Goal: Task Accomplishment & Management: Use online tool/utility

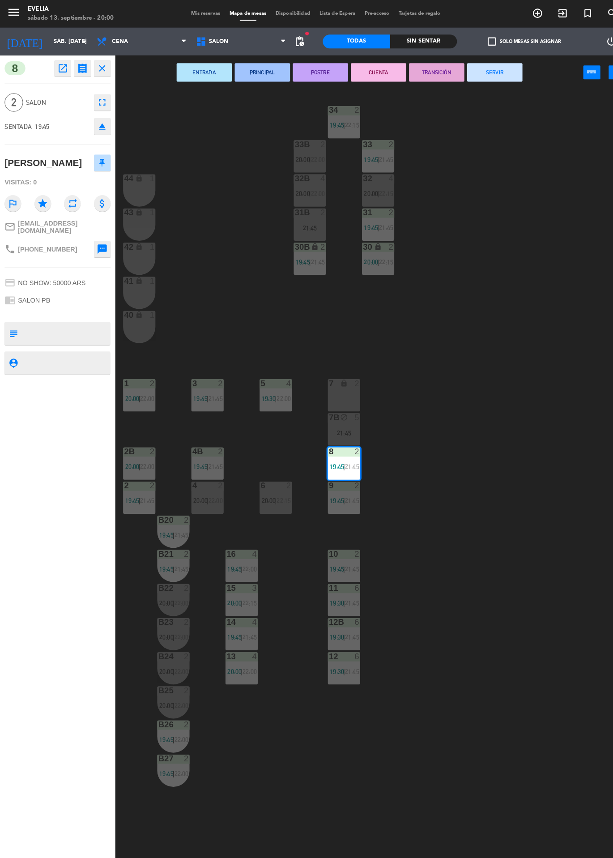
click at [237, 221] on div "34 2 19:45 | 22:15 33B 2 20:00 | 22:00 33 2 19:45 | 21:45 44 lock 1 32B 4 20:00…" at bounding box center [365, 472] width 495 height 771
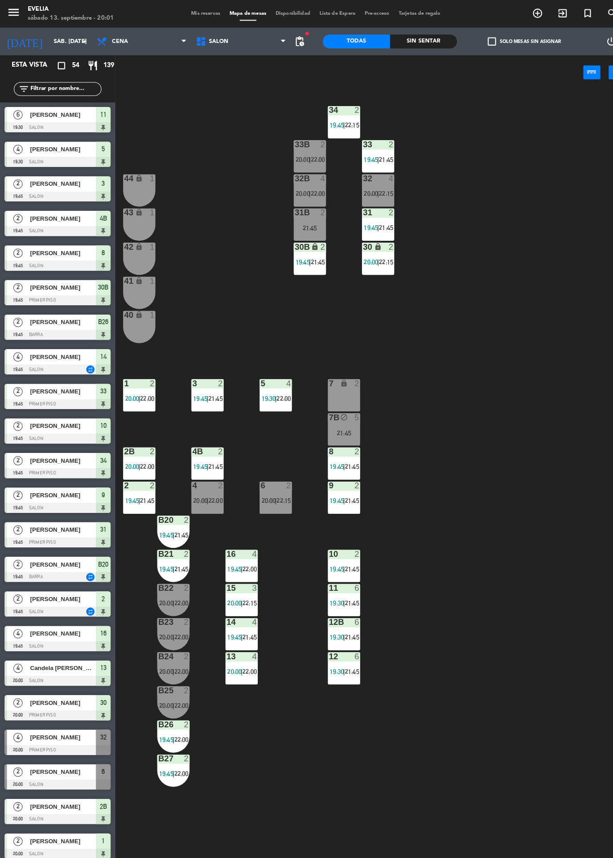
click at [235, 571] on div at bounding box center [234, 571] width 15 height 8
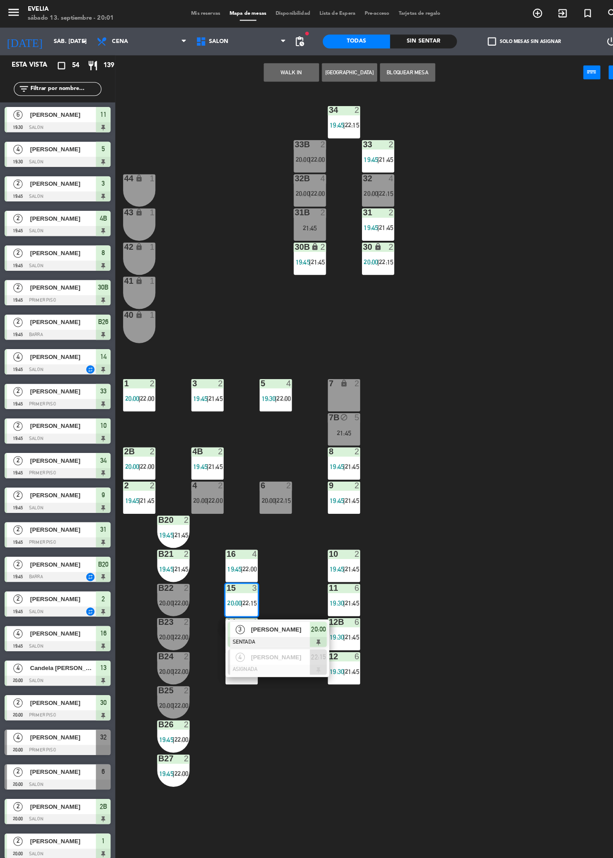
click at [237, 232] on div "34 2 19:45 | 22:15 33B 2 20:00 | 22:00 33 2 19:45 | 21:45 44 lock 1 32B 4 20:00…" at bounding box center [365, 472] width 495 height 771
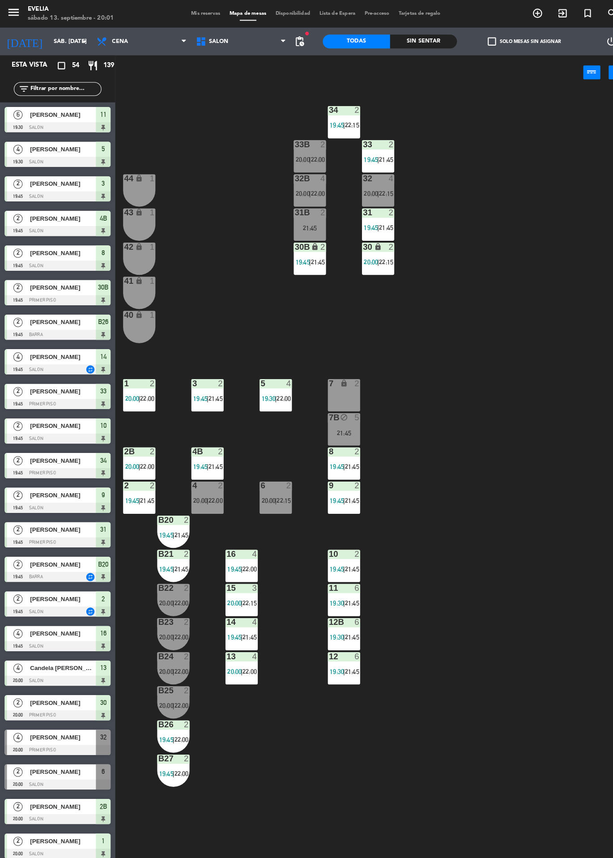
click at [403, 37] on div "Sin sentar" at bounding box center [411, 40] width 65 height 13
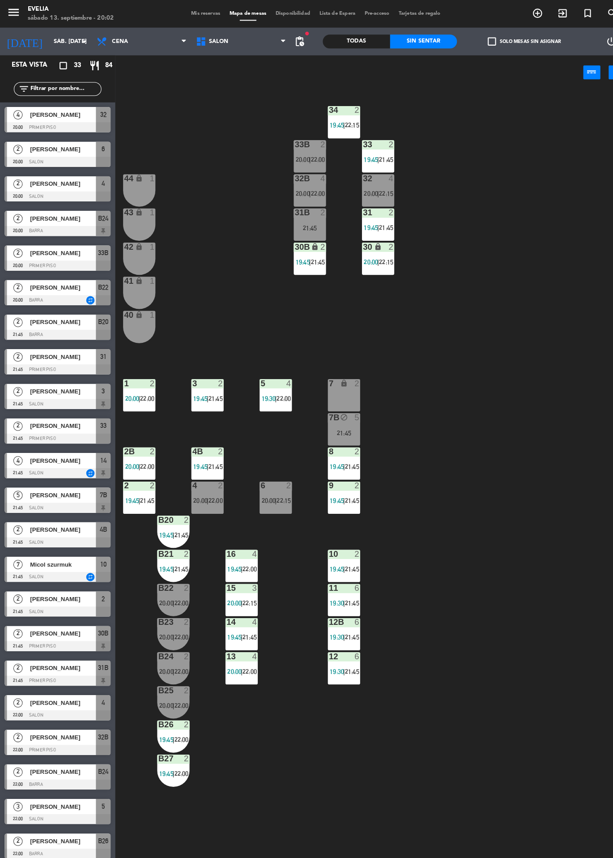
click at [29, 149] on span "[PERSON_NAME]" at bounding box center [61, 144] width 64 height 9
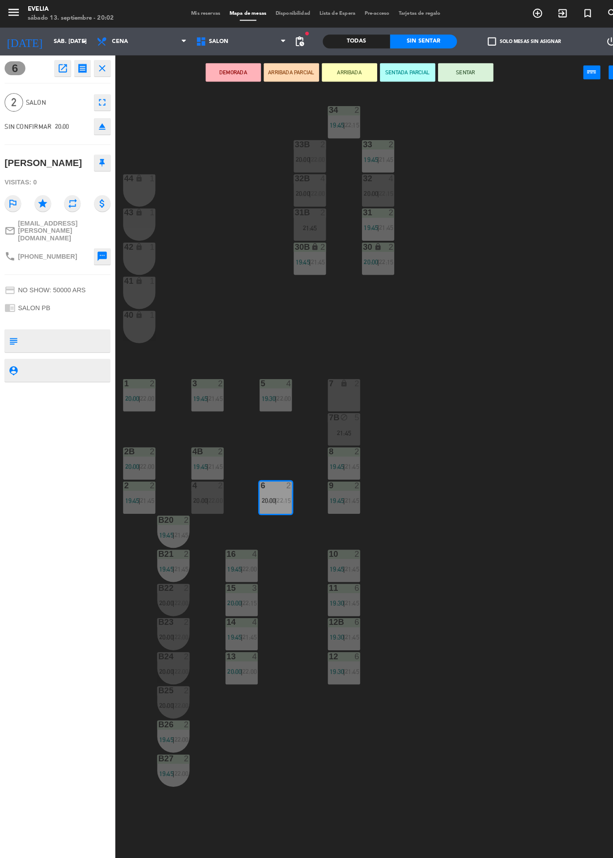
click at [229, 72] on button "DEMORADA" at bounding box center [227, 70] width 54 height 18
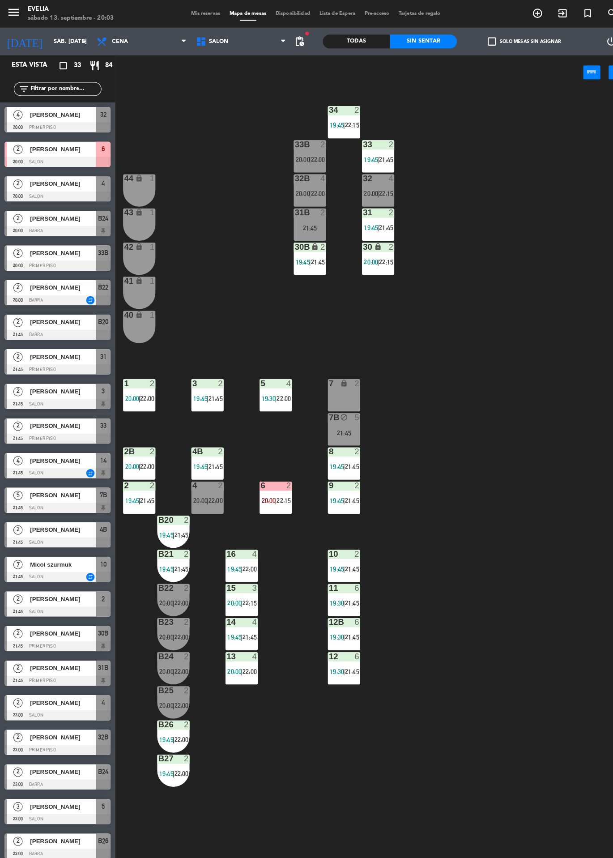
click at [111, 830] on div "2 Lourdes Riego 22:00 BARRA B26" at bounding box center [56, 822] width 112 height 34
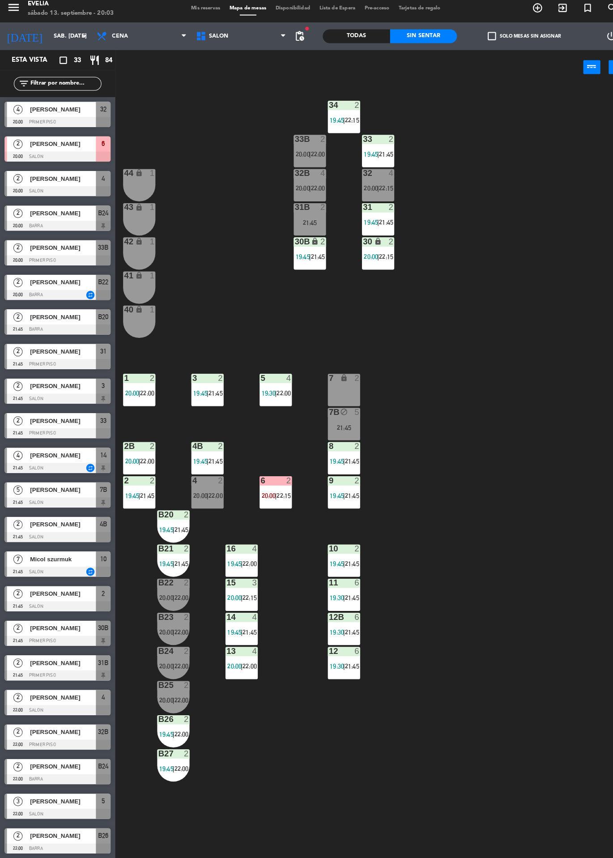
click at [147, 834] on div "34 2 19:45 | 22:15 33B 2 20:00 | 22:00 33 2 19:45 | 21:45 44 lock 1 32B 4 20:00…" at bounding box center [365, 472] width 495 height 771
click at [23, 192] on div at bounding box center [55, 191] width 103 height 10
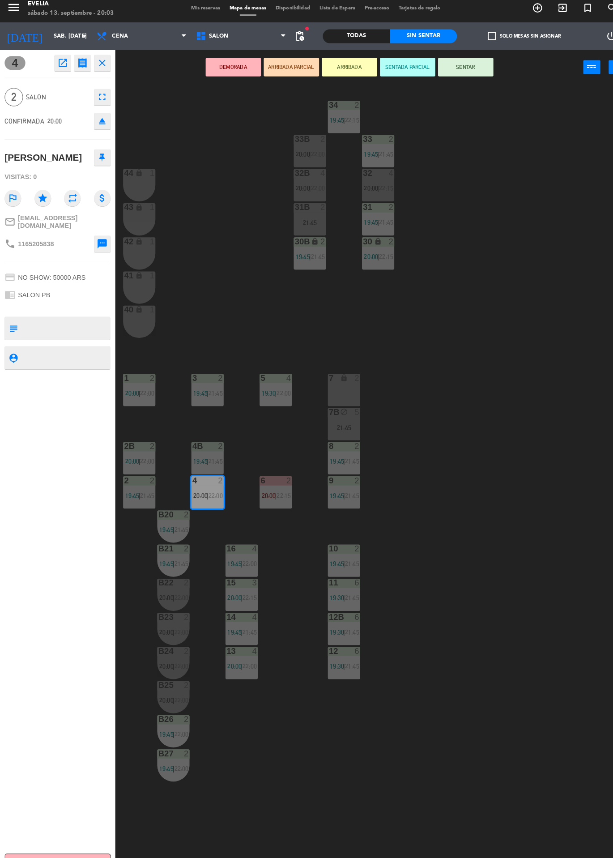
click at [466, 76] on button "SENTAR" at bounding box center [452, 70] width 54 height 18
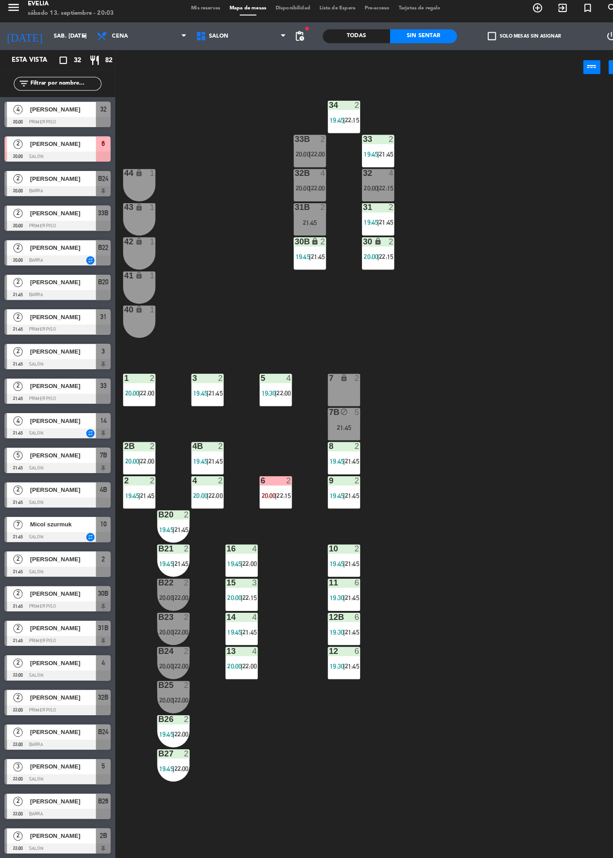
click at [17, 257] on div at bounding box center [55, 258] width 103 height 10
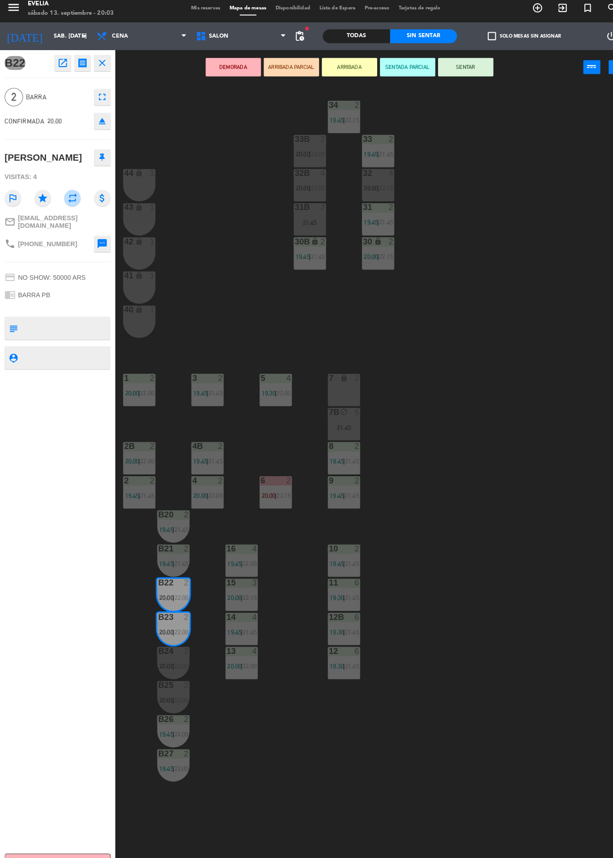
click at [458, 74] on button "SENTAR" at bounding box center [452, 70] width 54 height 18
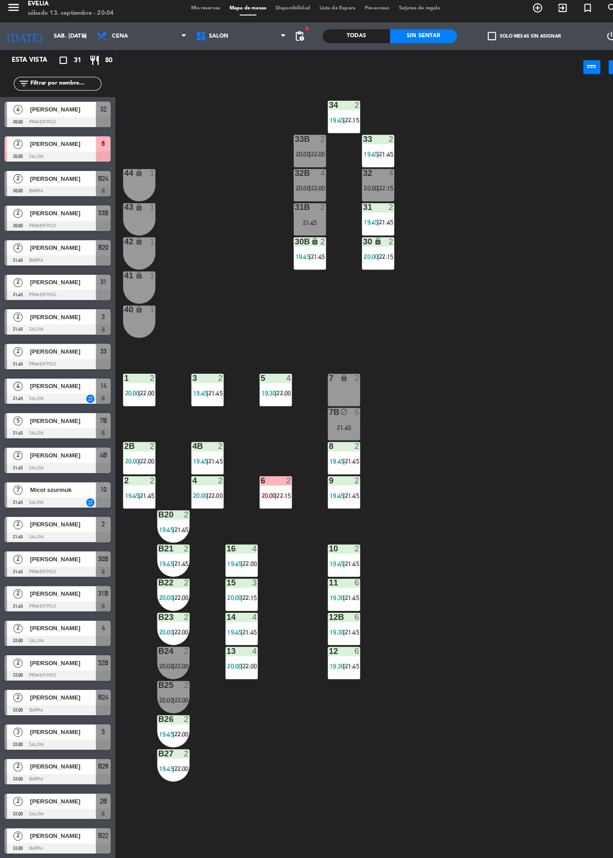
click at [15, 119] on div at bounding box center [55, 124] width 103 height 10
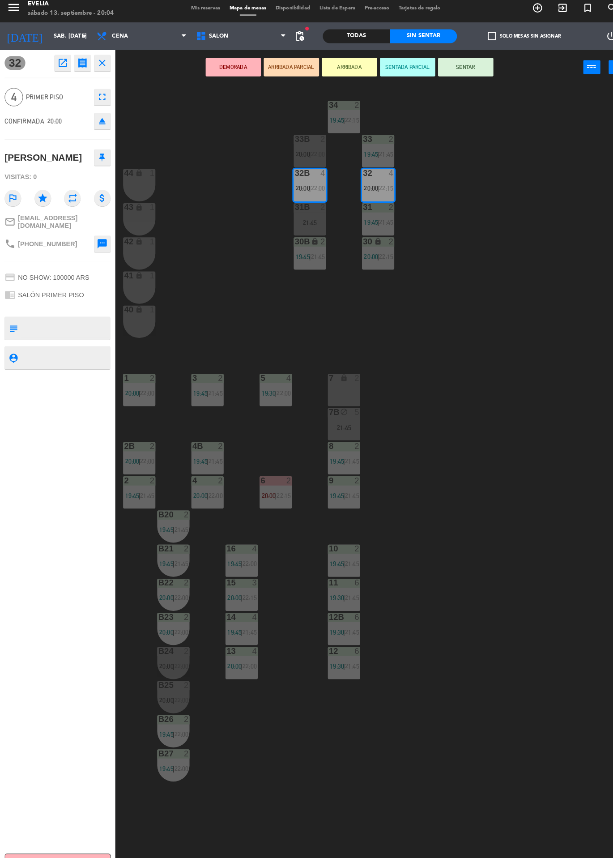
click at [494, 240] on div "34 2 19:45 | 22:15 33B 2 20:00 | 22:00 33 2 19:45 | 21:45 44 lock 1 32B 4 20:00…" at bounding box center [365, 472] width 495 height 771
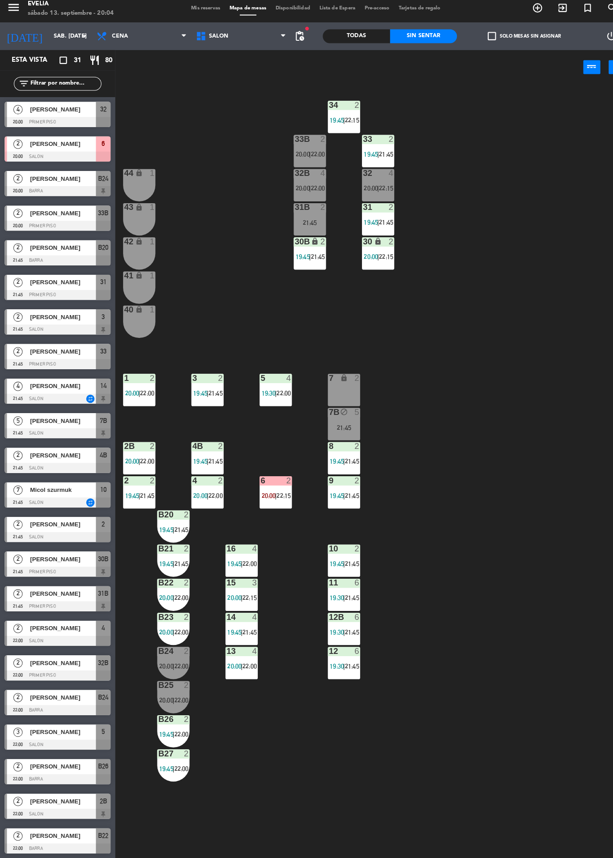
click at [382, 188] on div "20:00 | 22:15" at bounding box center [367, 188] width 31 height 6
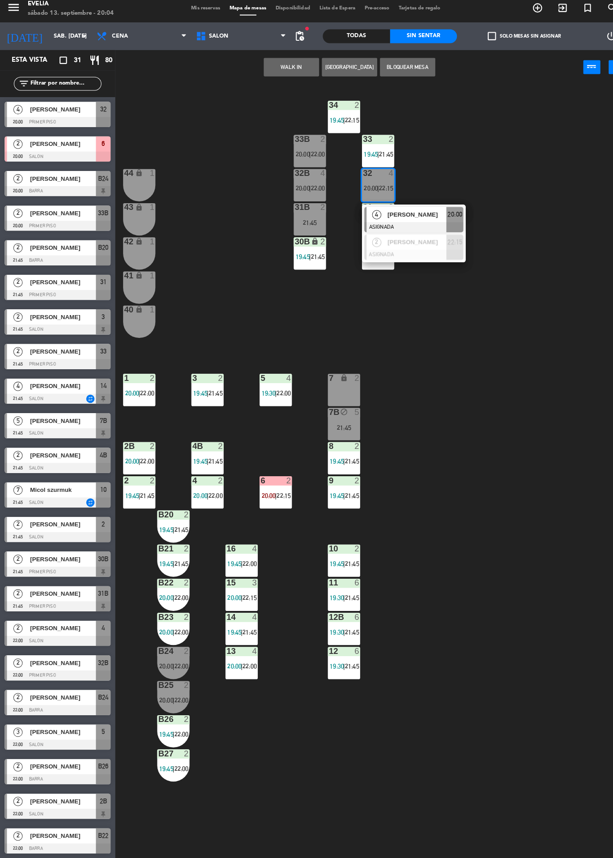
click at [435, 210] on span "20:00" at bounding box center [442, 213] width 14 height 11
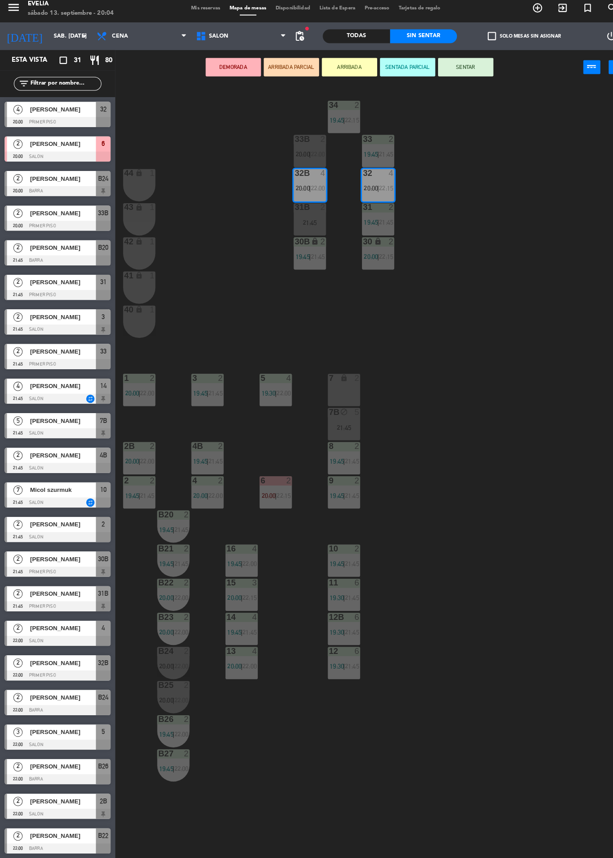
click at [462, 77] on button "SENTAR" at bounding box center [452, 70] width 54 height 18
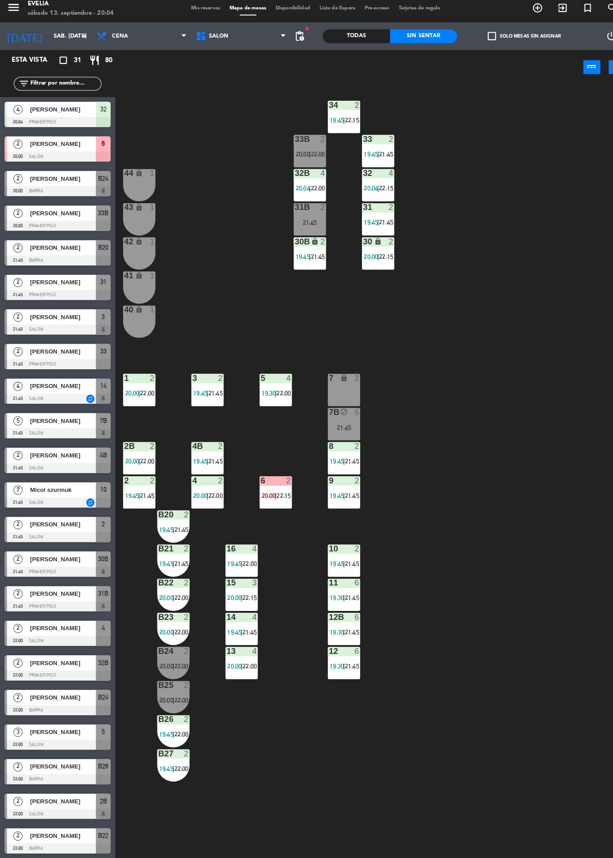
click at [375, 184] on span "22:15" at bounding box center [375, 187] width 14 height 7
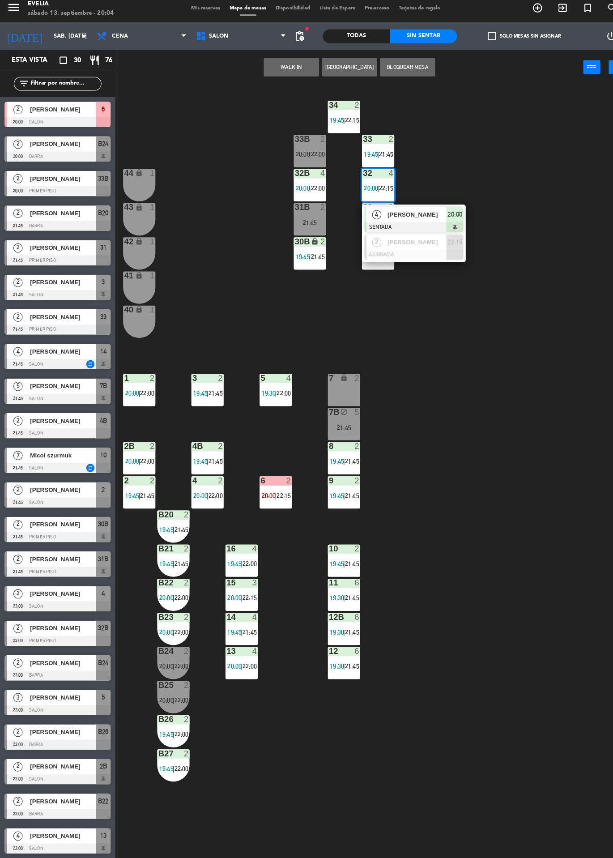
click at [522, 208] on div "34 2 19:45 | 22:15 33B 2 20:00 | 22:00 33 2 19:45 | 21:45 44 lock 1 32B 4 20:00…" at bounding box center [365, 472] width 495 height 771
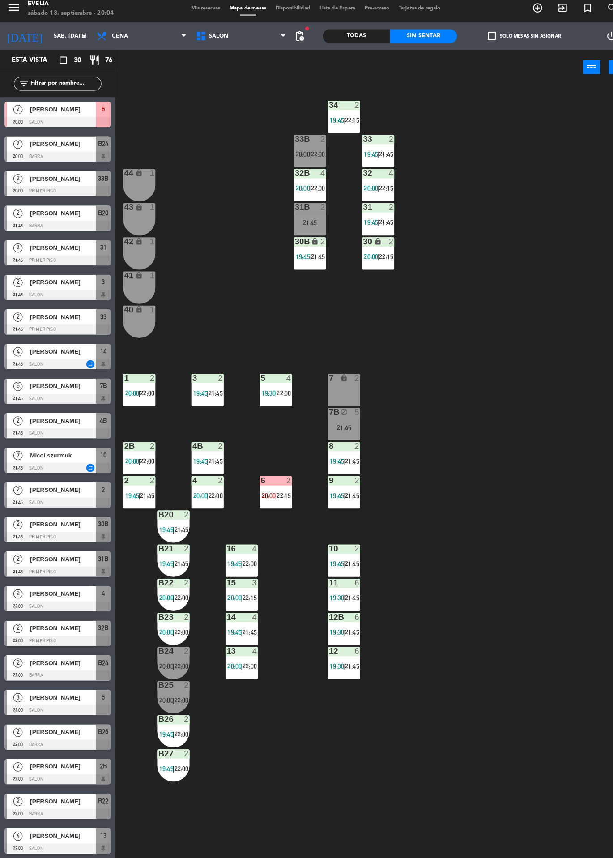
click at [364, 173] on div at bounding box center [367, 173] width 15 height 8
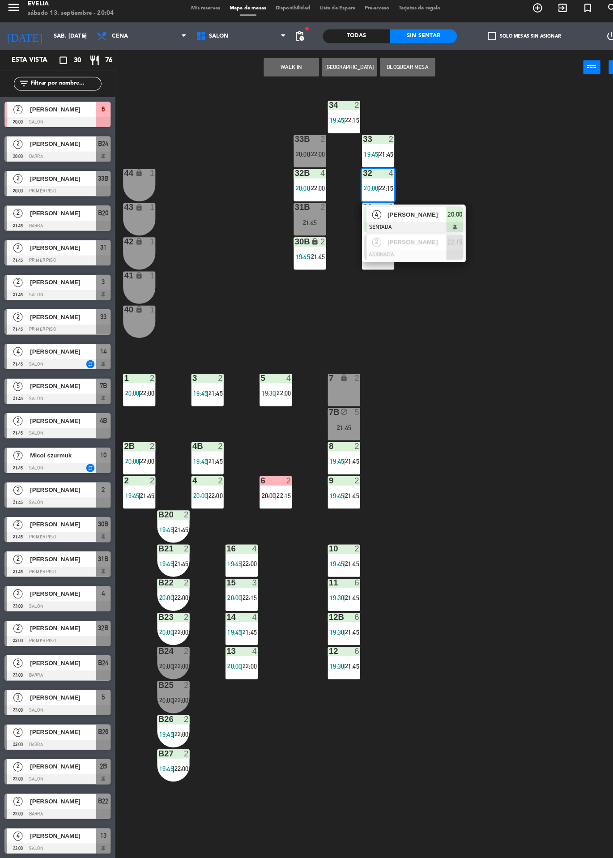
click at [419, 218] on span "[PERSON_NAME]" at bounding box center [404, 213] width 57 height 9
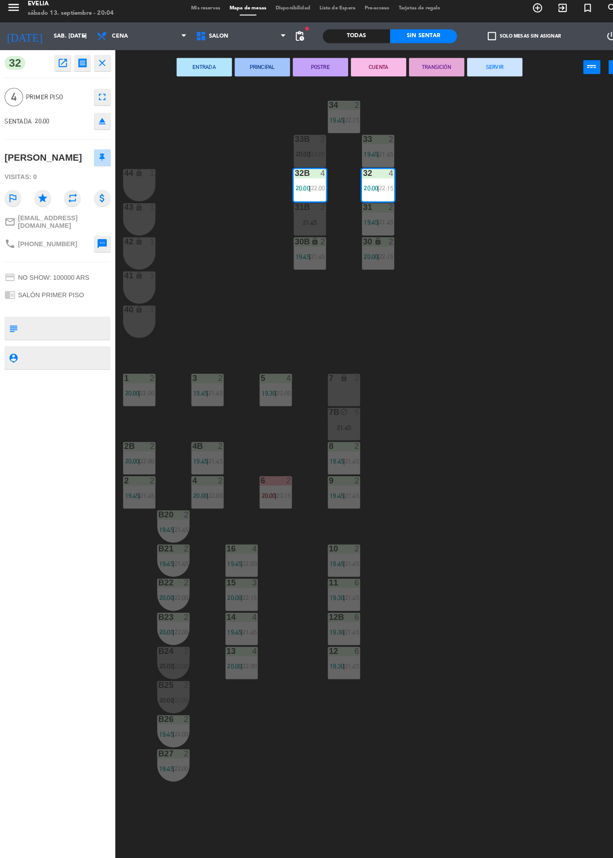
click at [519, 320] on div "34 2 19:45 | 22:15 33B 2 20:00 | 22:00 33 2 19:45 | 21:45 44 lock 1 32B 4 20:00…" at bounding box center [365, 472] width 495 height 771
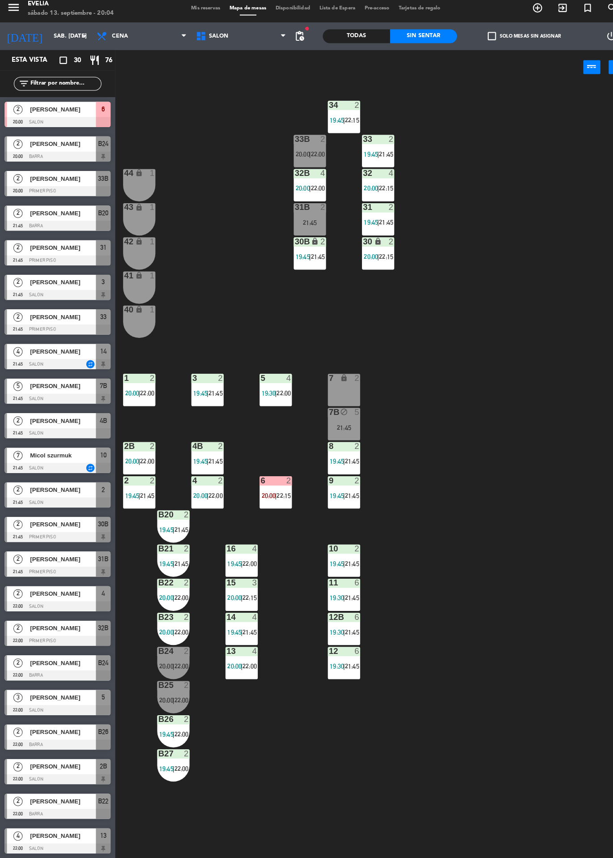
click at [347, 471] on div "2" at bounding box center [346, 471] width 5 height 8
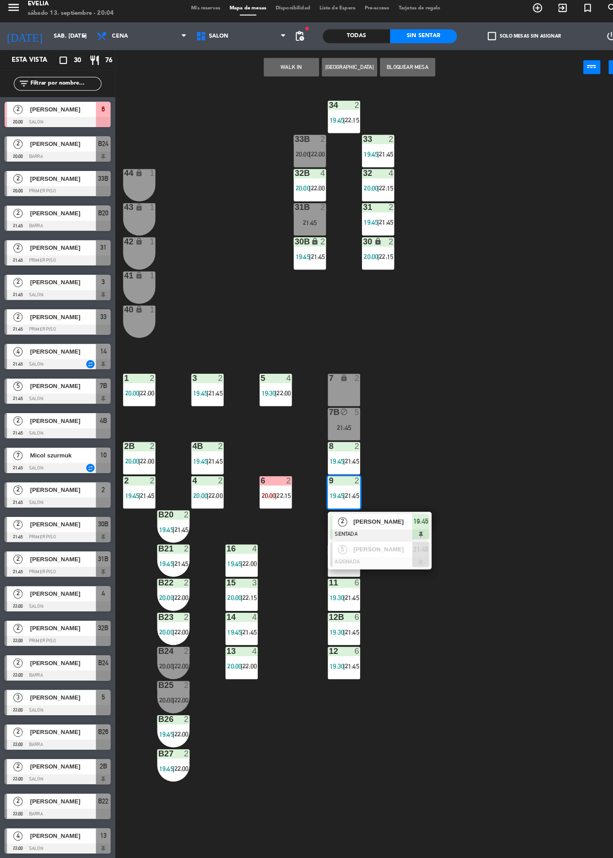
click at [532, 422] on div "34 2 19:45 | 22:15 33B 2 20:00 | 22:00 33 2 19:45 | 21:45 44 lock 1 32B 4 20:00…" at bounding box center [365, 472] width 495 height 771
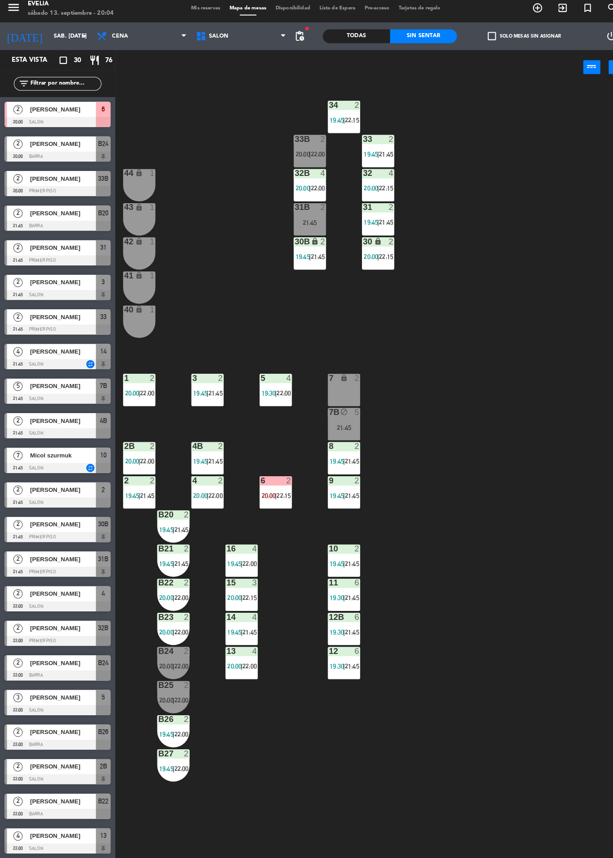
click at [13, 187] on div at bounding box center [55, 191] width 103 height 10
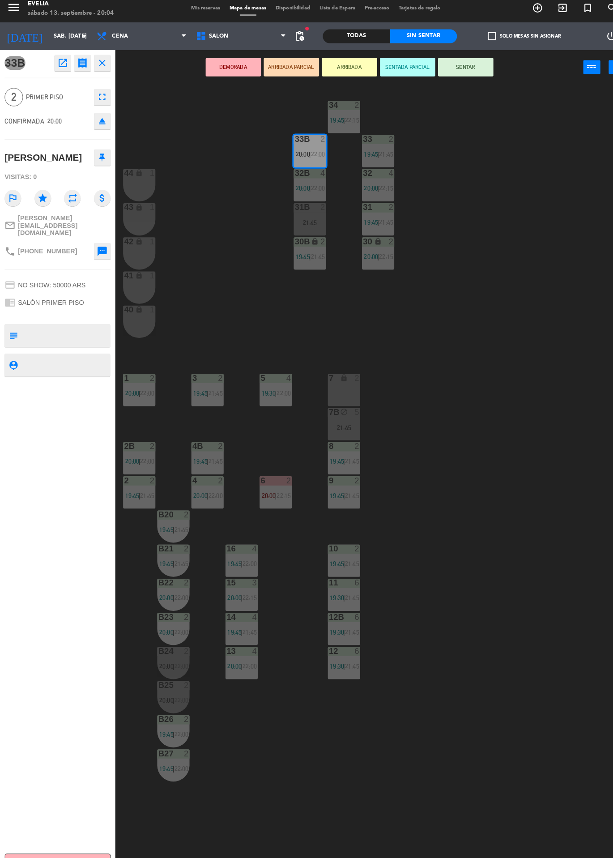
click at [469, 74] on button "SENTAR" at bounding box center [452, 70] width 54 height 18
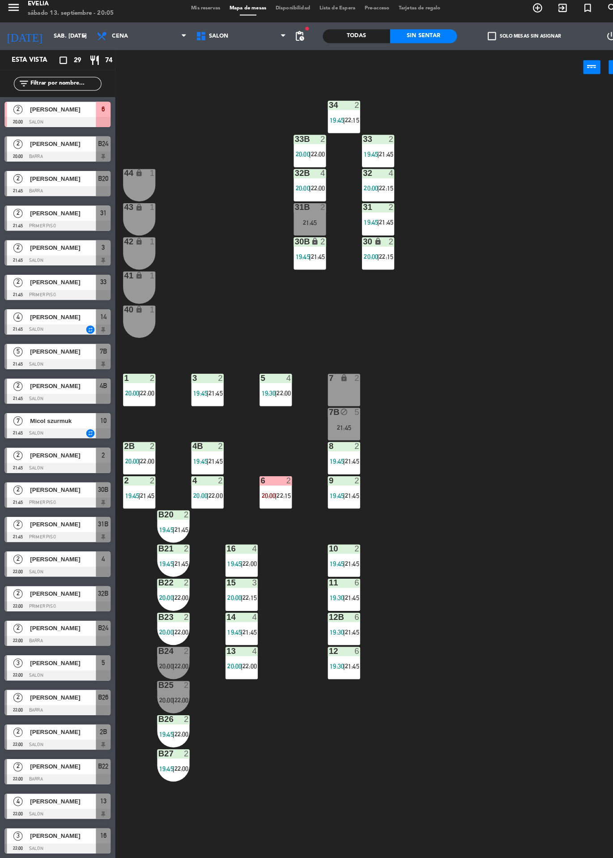
click at [299, 218] on div "21:45" at bounding box center [300, 221] width 31 height 7
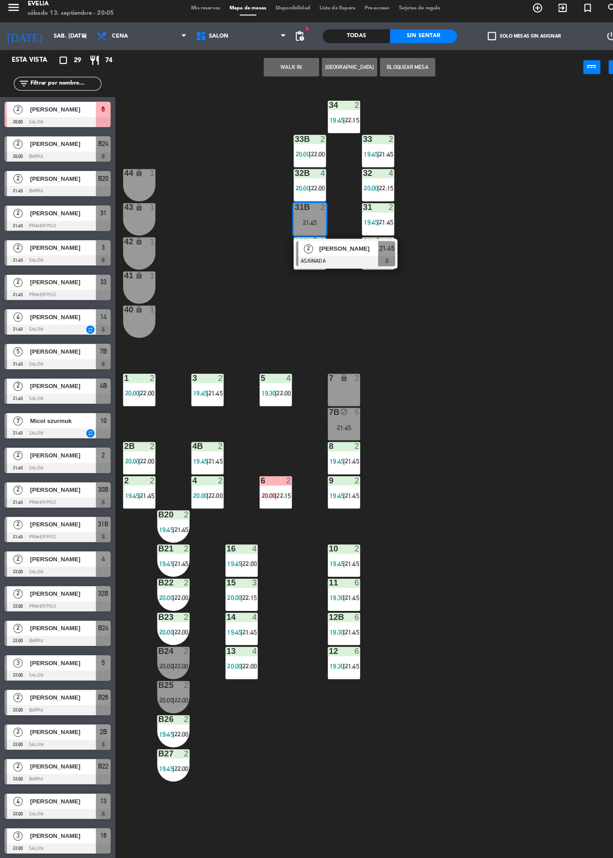
click at [287, 73] on button "WALK IN" at bounding box center [283, 70] width 54 height 18
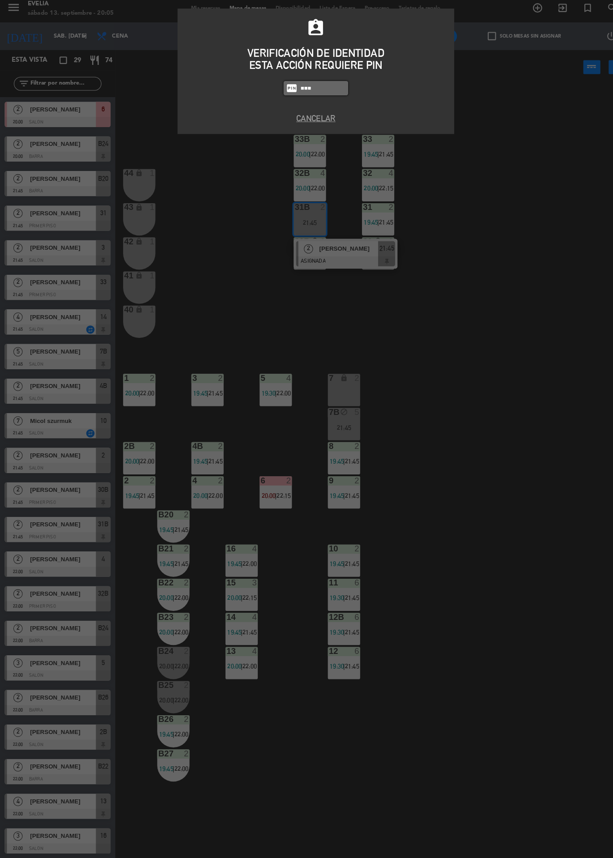
type input "6389"
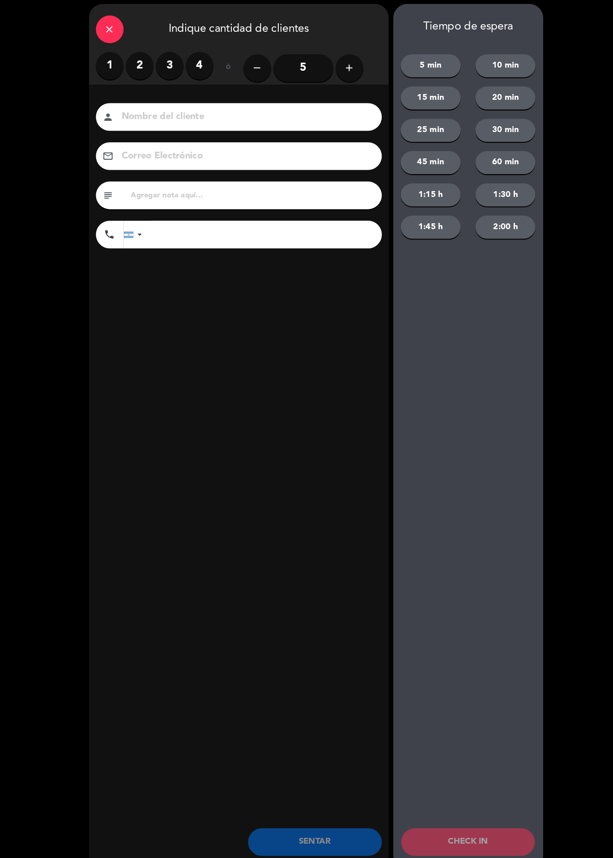
click at [145, 73] on label "2" at bounding box center [135, 69] width 27 height 27
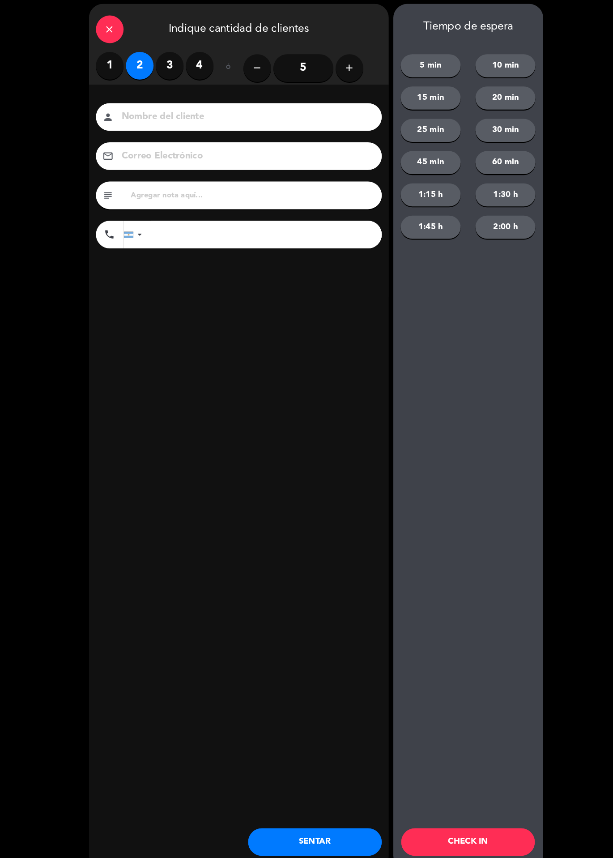
click at [489, 818] on button "CHECK IN" at bounding box center [455, 822] width 130 height 27
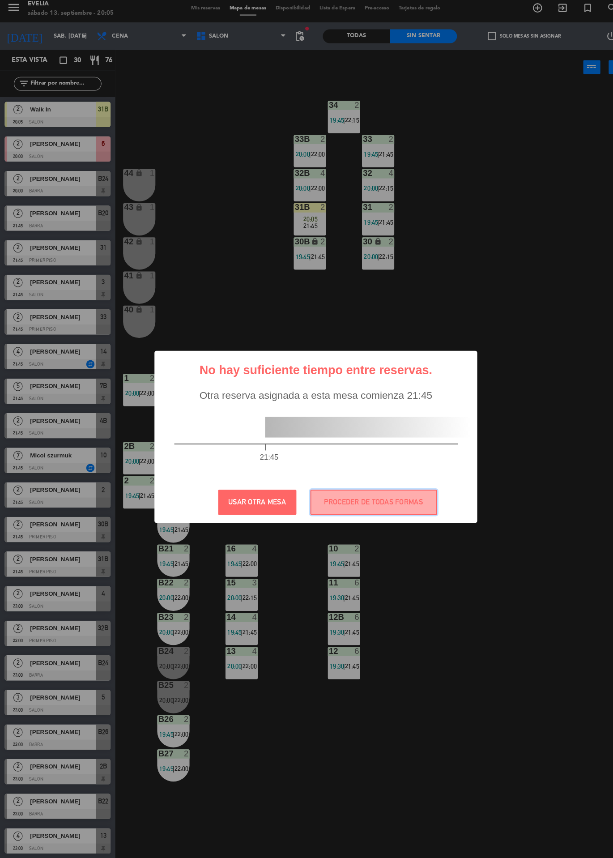
click at [400, 494] on button "PROCEDER DE TODAS FORMAS" at bounding box center [362, 492] width 123 height 25
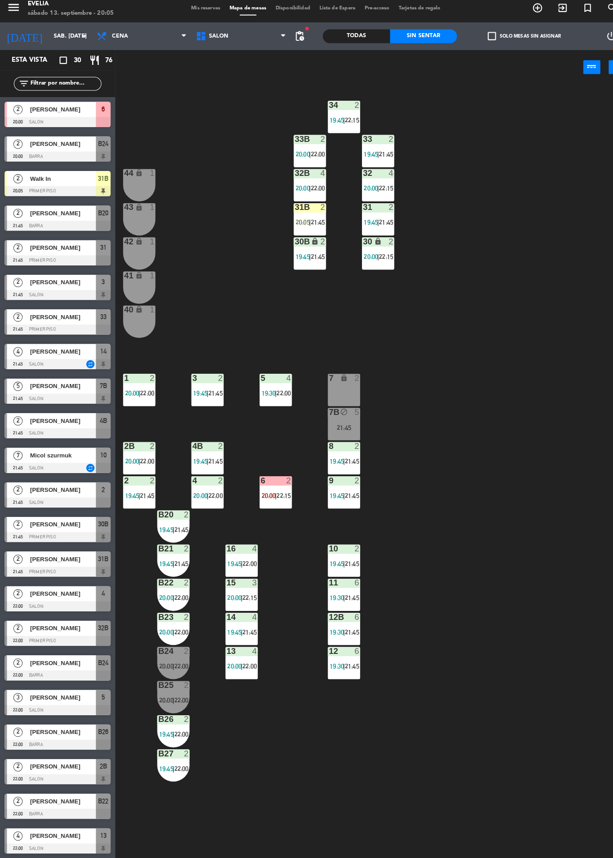
click at [302, 216] on div "31B 2 20:05 | 21:45" at bounding box center [300, 217] width 31 height 31
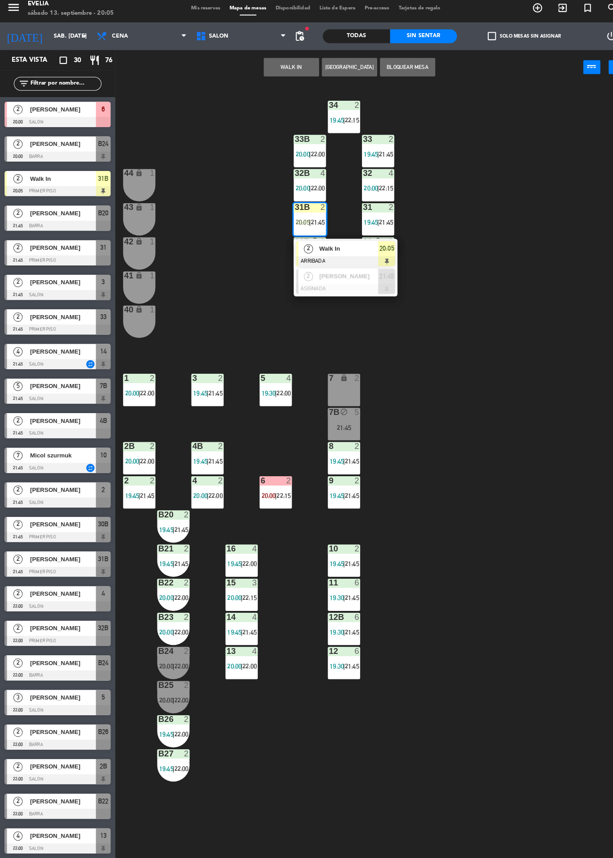
click at [346, 249] on span "Walk In" at bounding box center [338, 246] width 57 height 9
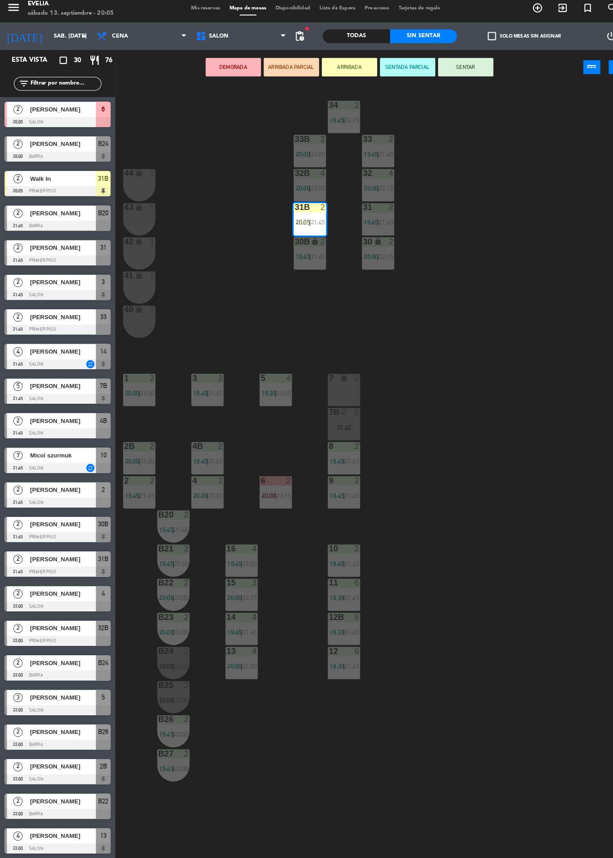
click at [464, 64] on button "SENTAR" at bounding box center [452, 70] width 54 height 18
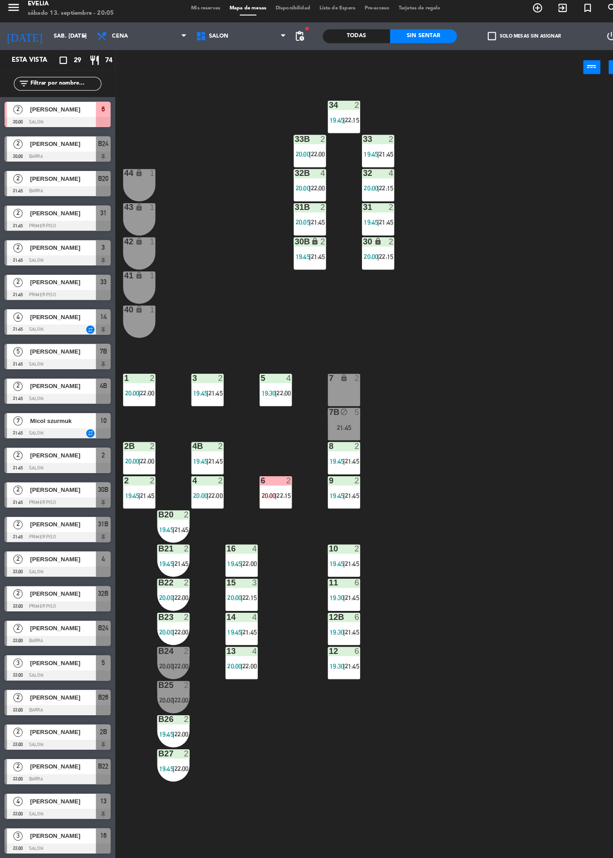
click at [248, 662] on div "13 4 20:00 | 22:00" at bounding box center [234, 648] width 31 height 31
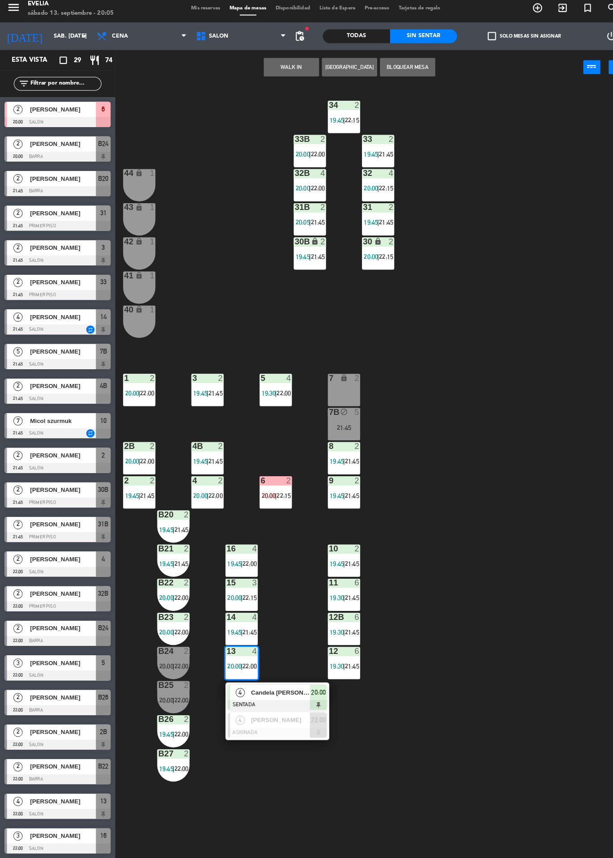
click at [181, 237] on div "34 2 19:45 | 22:15 33B 2 20:00 | 22:00 33 2 19:45 | 21:45 44 lock 1 32B 4 20:00…" at bounding box center [365, 472] width 495 height 771
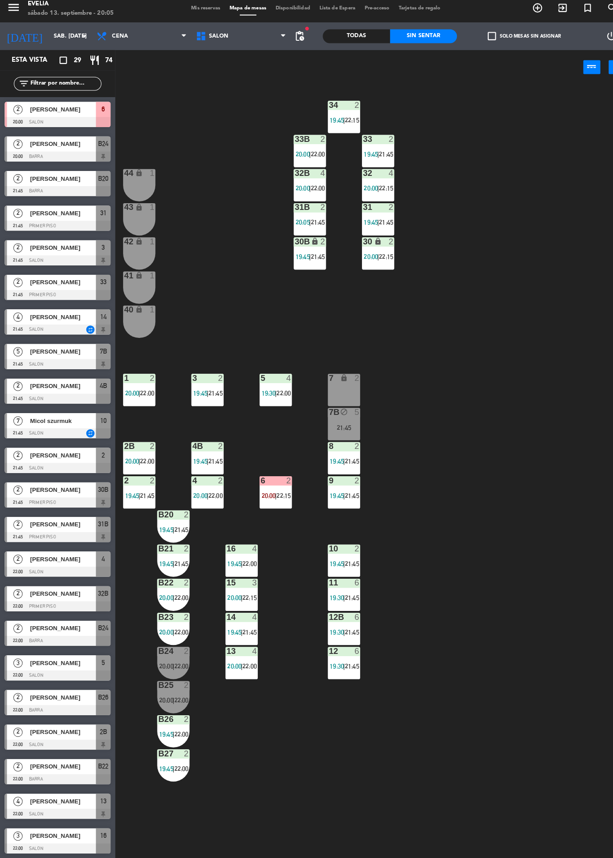
click at [522, 476] on div "34 2 19:45 | 22:15 33B 2 20:00 | 22:00 33 2 19:45 | 21:45 44 lock 1 32B 4 20:00…" at bounding box center [365, 472] width 495 height 771
click at [348, 419] on div "21:45" at bounding box center [333, 420] width 31 height 6
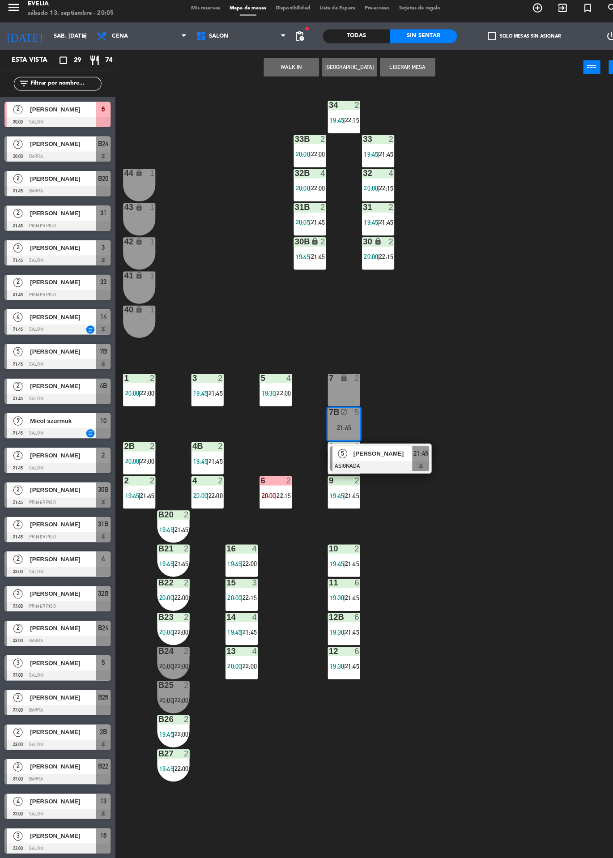
click at [129, 173] on div "lock" at bounding box center [135, 173] width 15 height 9
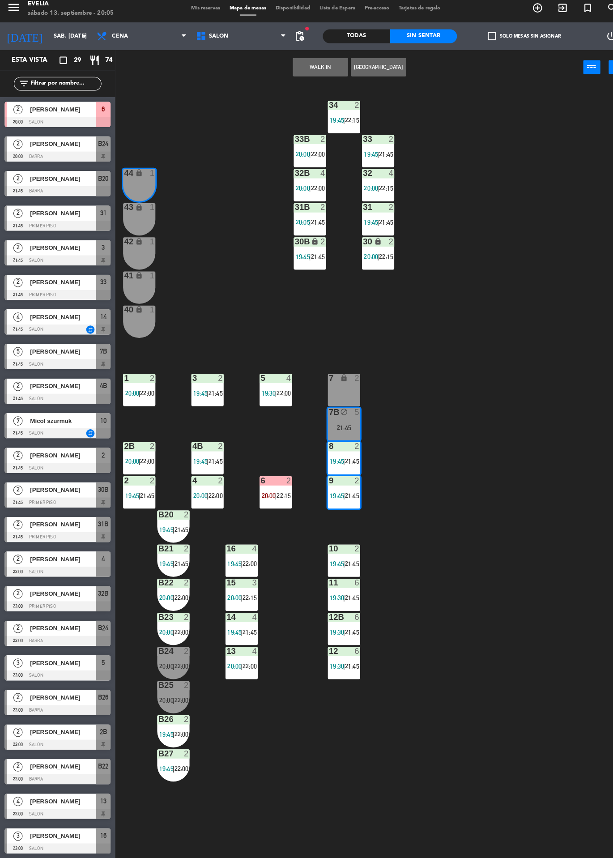
click at [120, 206] on div "43" at bounding box center [120, 206] width 0 height 8
click at [292, 65] on button "WALK IN" at bounding box center [311, 70] width 54 height 18
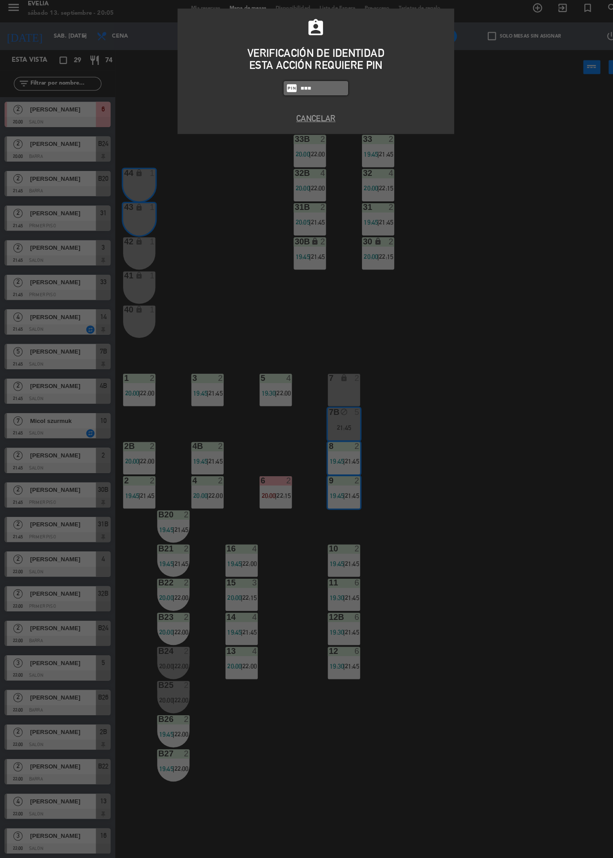
type input "6389"
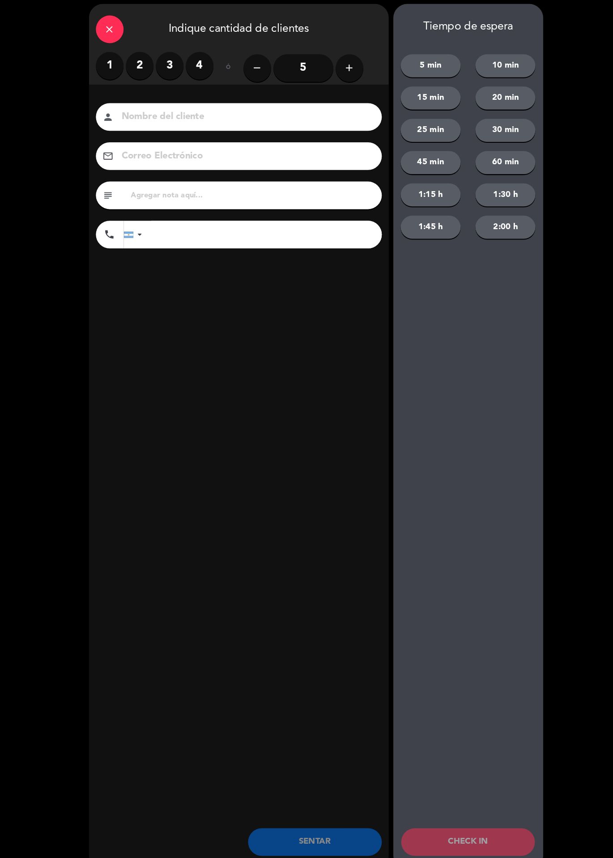
click at [135, 69] on label "2" at bounding box center [135, 69] width 27 height 27
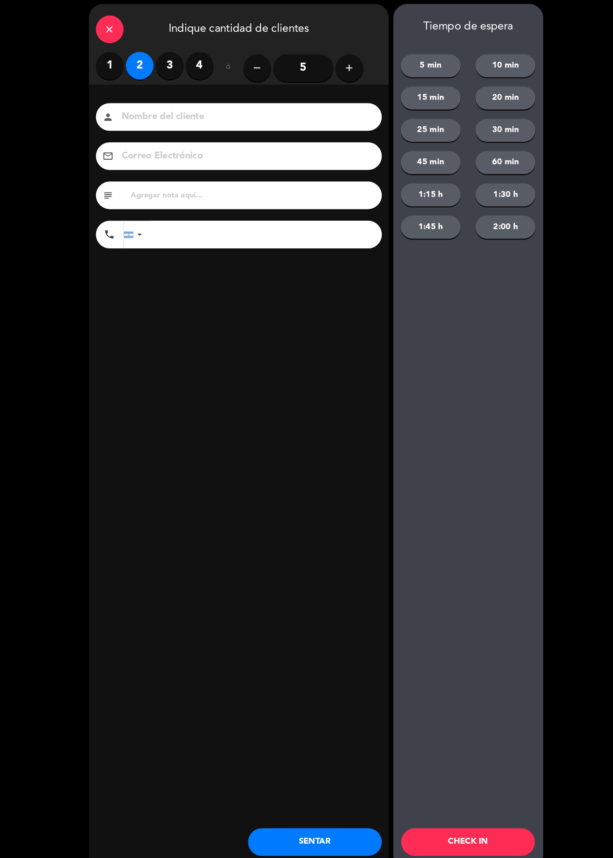
click at [459, 814] on button "CHECK IN" at bounding box center [455, 822] width 130 height 27
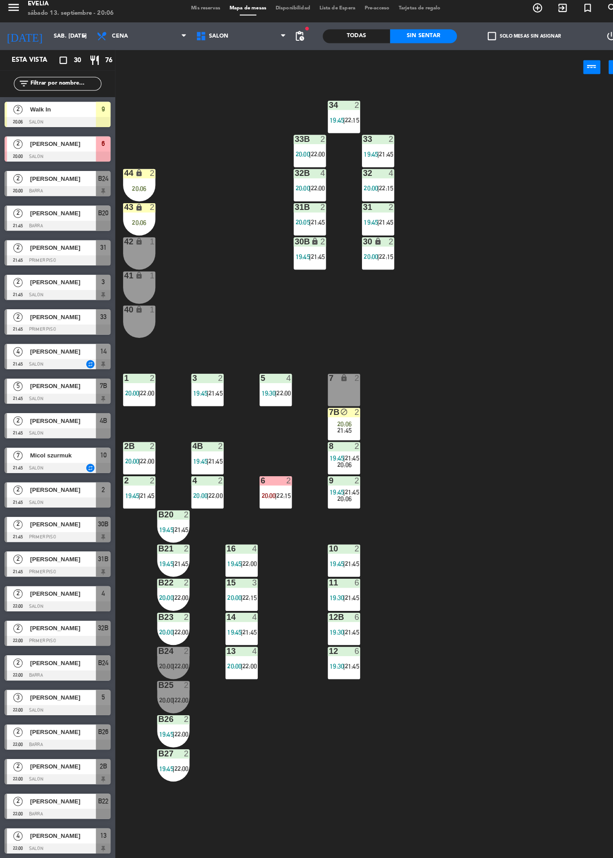
click at [148, 173] on div "2" at bounding box center [148, 173] width 5 height 8
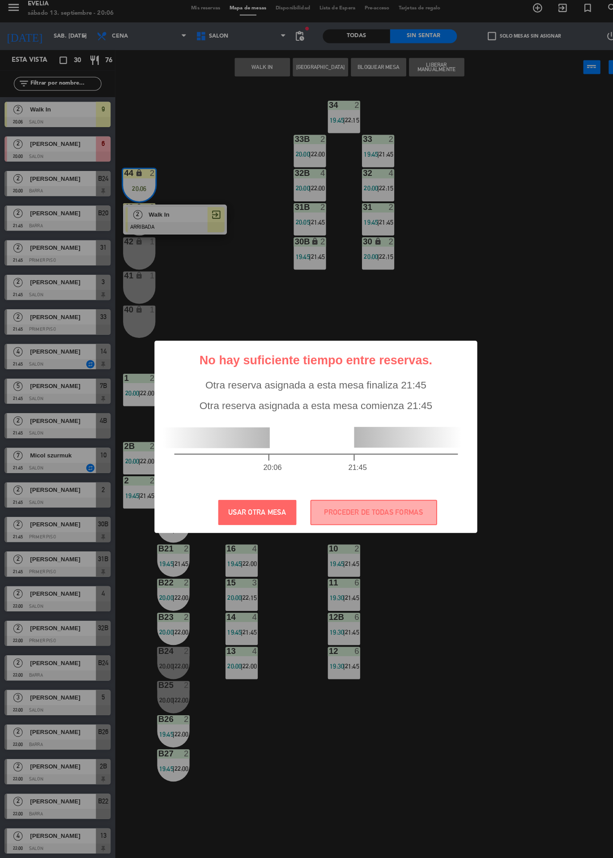
click at [172, 200] on div "? ! i No hay suficiente tiempo entre reservas. × Otra reserva asignada a esta m…" at bounding box center [306, 429] width 613 height 858
click at [389, 508] on button "PROCEDER DE TODAS FORMAS" at bounding box center [362, 502] width 123 height 25
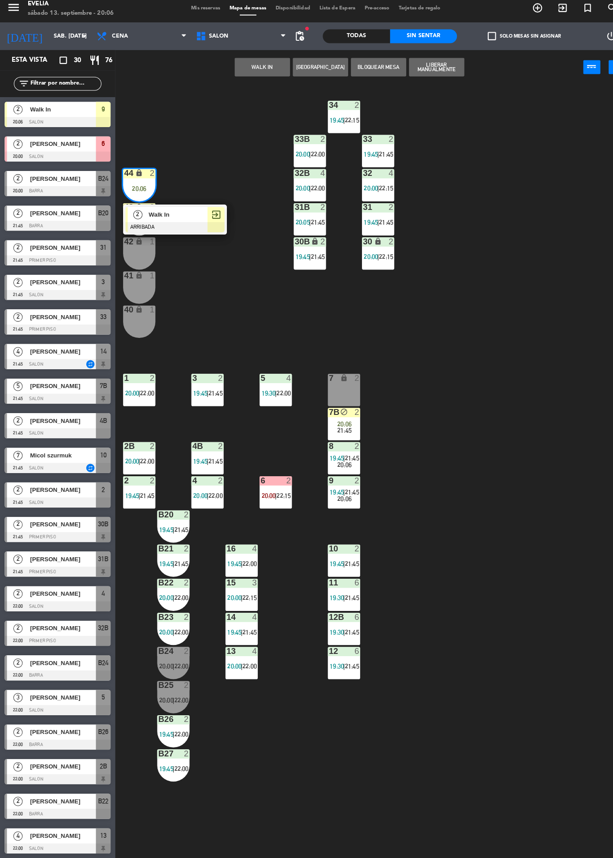
click at [187, 215] on span "Walk In" at bounding box center [172, 213] width 57 height 9
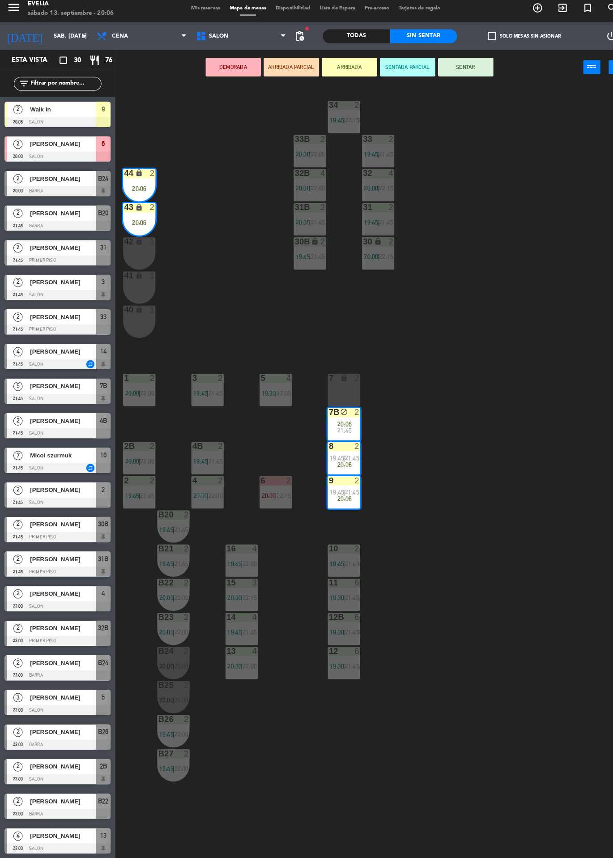
click at [455, 70] on button "SENTAR" at bounding box center [452, 70] width 54 height 18
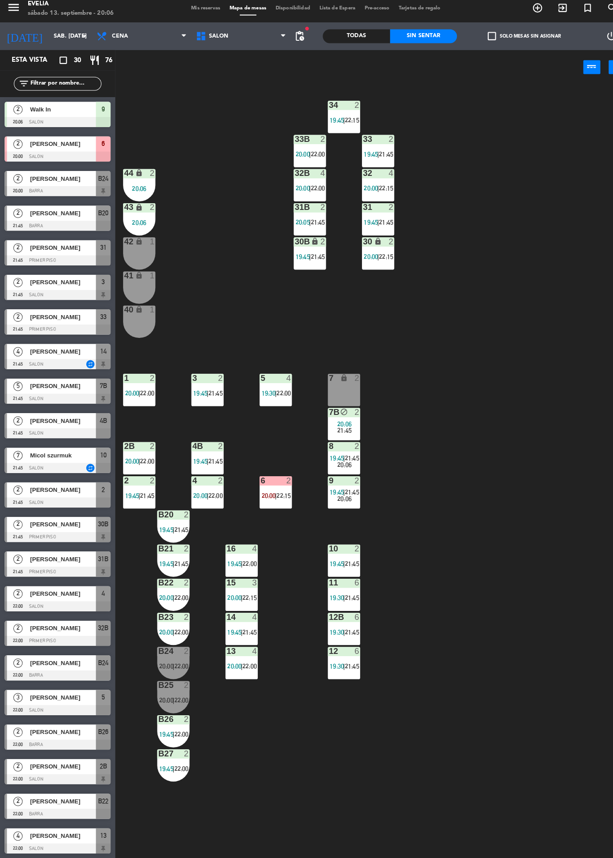
click at [350, 470] on div "2" at bounding box center [349, 471] width 15 height 8
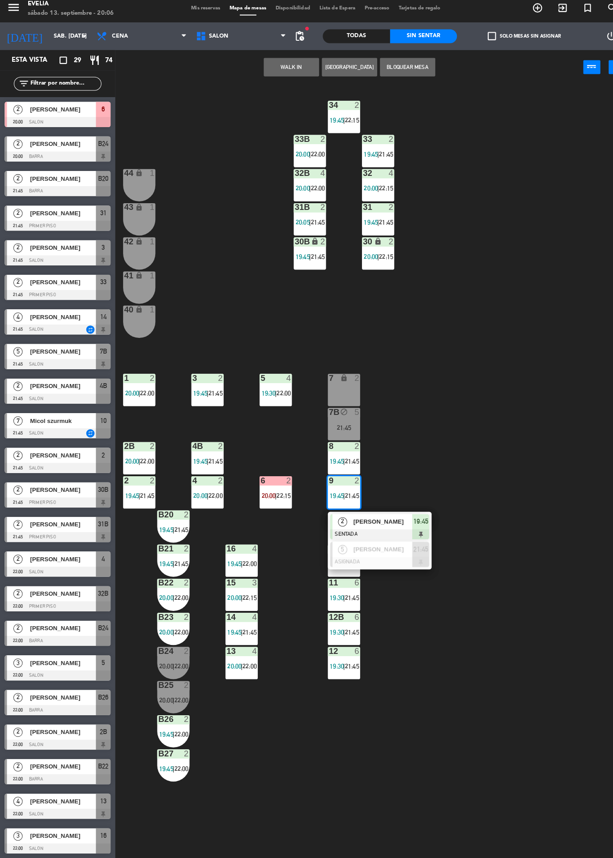
click at [478, 437] on div "34 2 19:45 | 22:15 33B 2 20:00 | 22:00 33 2 19:45 | 21:45 44 lock 1 32B 4 20:00…" at bounding box center [365, 472] width 495 height 771
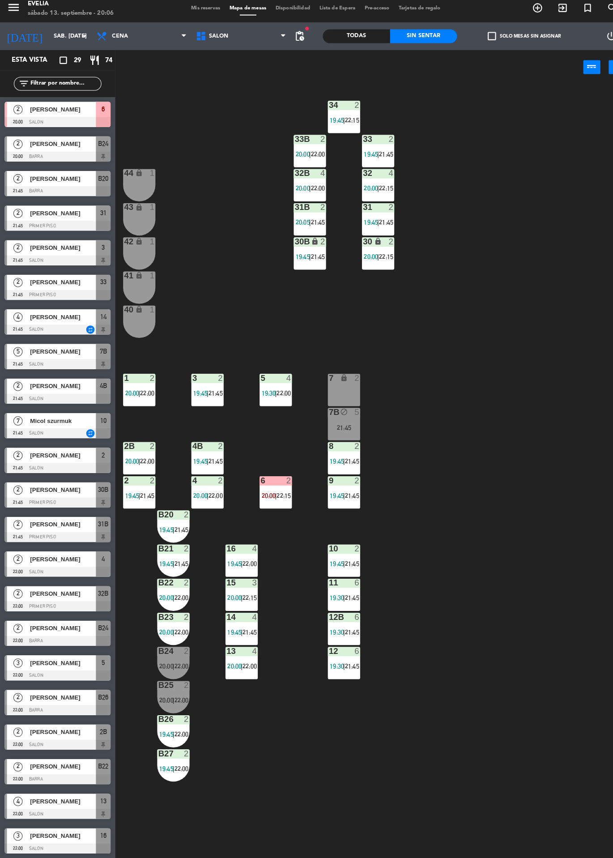
click at [476, 39] on span "check_box_outline_blank" at bounding box center [478, 40] width 8 height 8
click at [509, 40] on input "check_box_outline_blank Solo mesas sin asignar" at bounding box center [509, 40] width 0 height 0
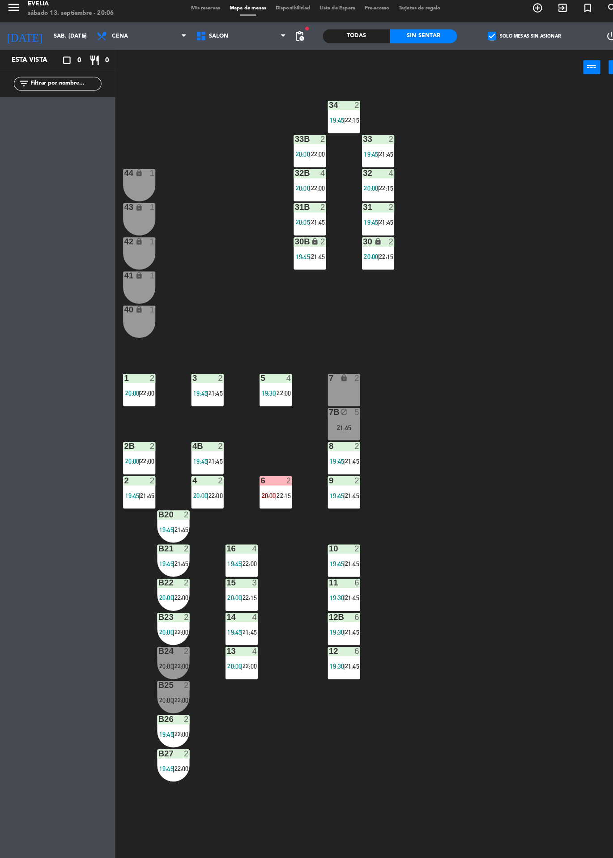
click at [507, 40] on label "check_box Solo mesas sin asignar" at bounding box center [509, 40] width 71 height 8
click at [509, 40] on input "check_box Solo mesas sin asignar" at bounding box center [509, 40] width 0 height 0
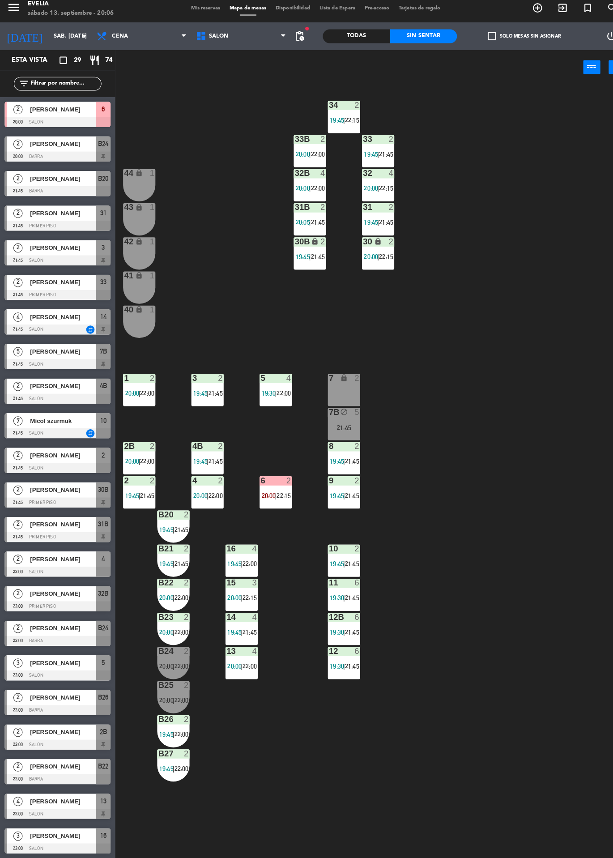
click at [195, 13] on span "Mis reservas" at bounding box center [199, 13] width 37 height 5
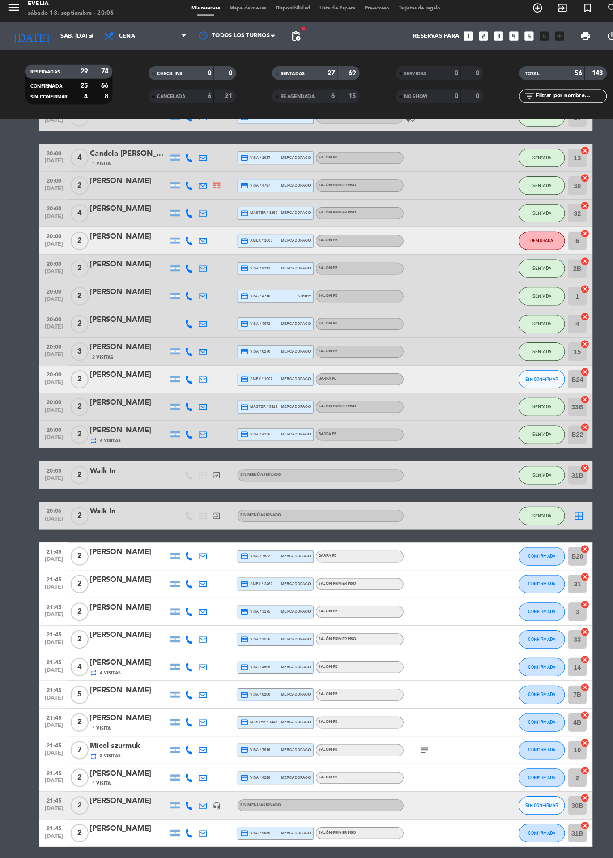
scroll to position [522, 0]
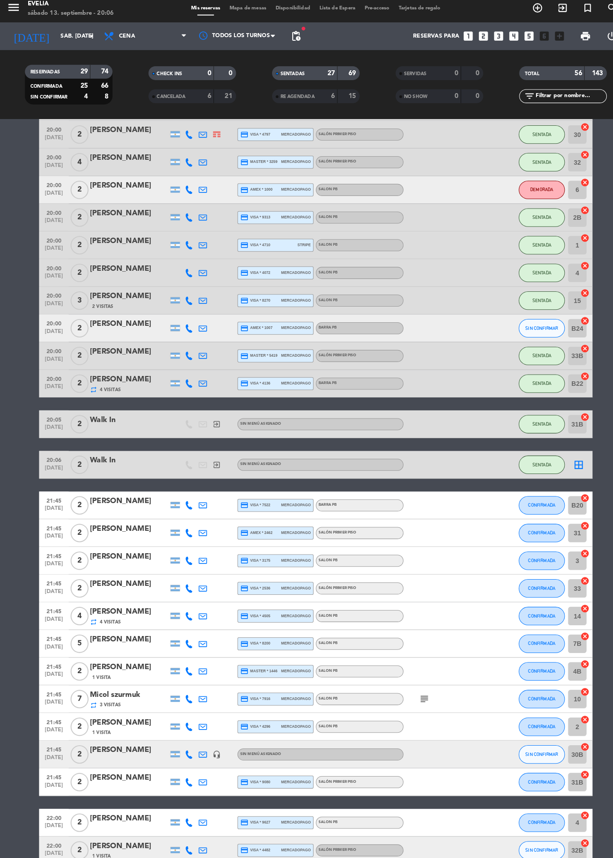
click at [116, 461] on div at bounding box center [125, 462] width 76 height 7
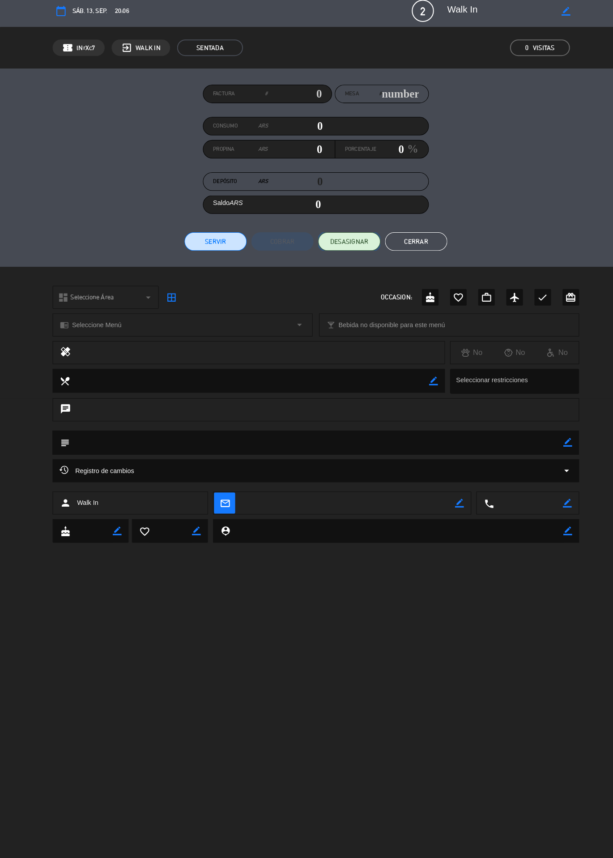
click at [333, 235] on span "DESASIGNAR" at bounding box center [339, 239] width 37 height 9
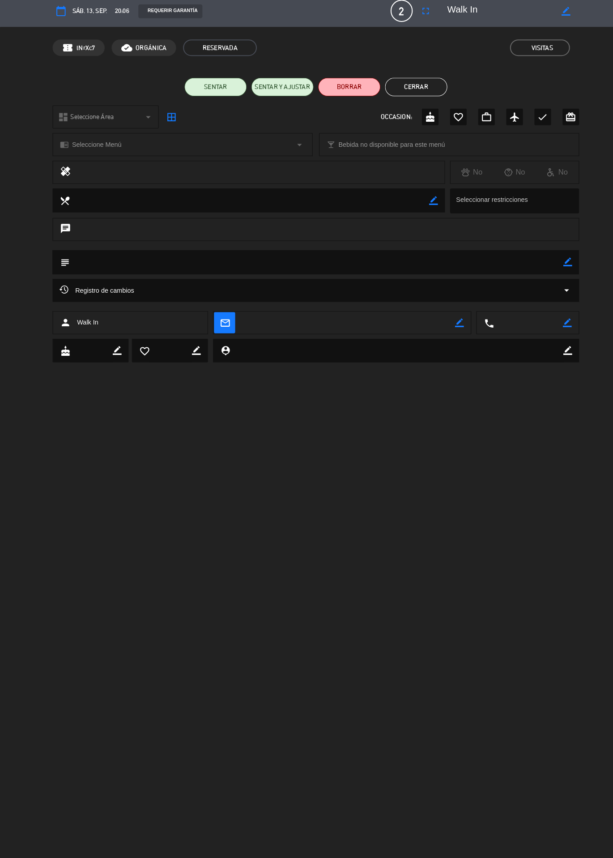
click at [416, 91] on button "Cerrar" at bounding box center [404, 90] width 60 height 18
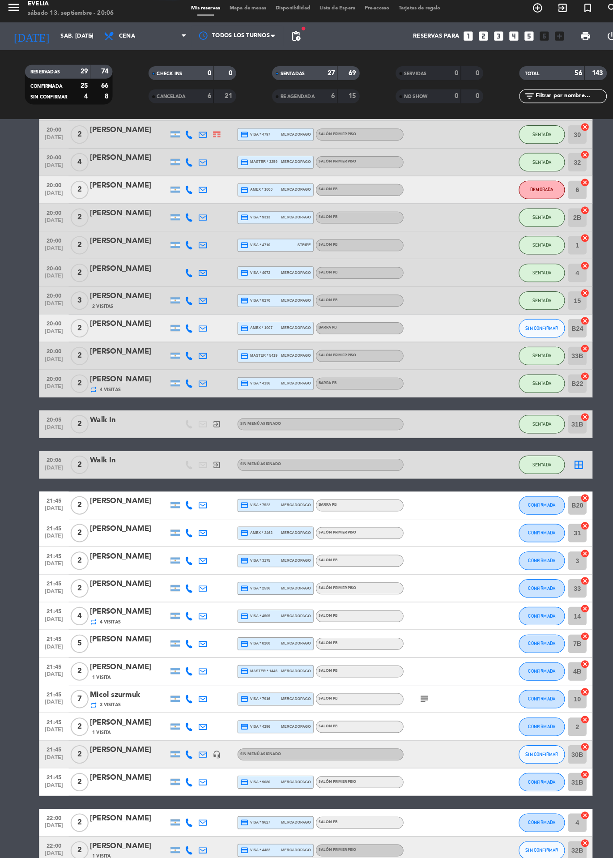
click at [233, 13] on span "Mapa de mesas" at bounding box center [241, 13] width 45 height 5
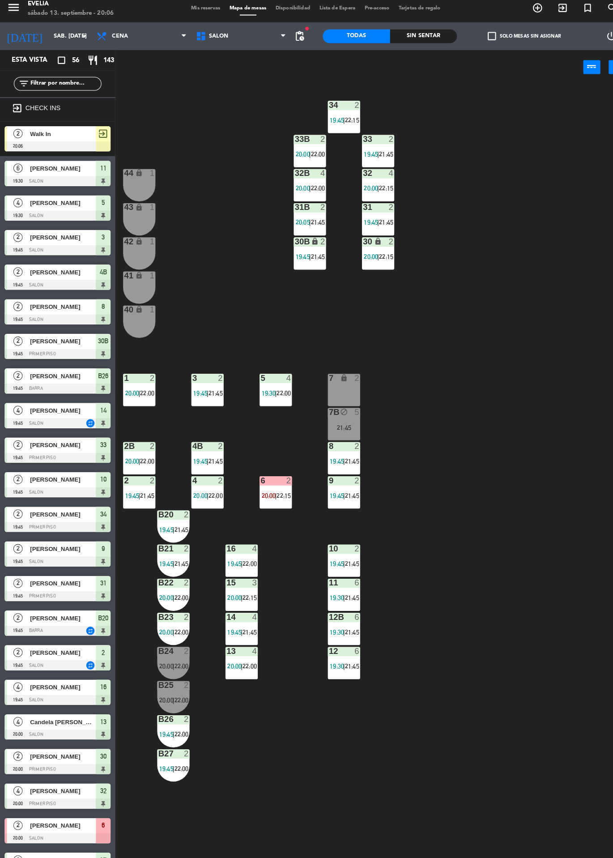
click at [89, 139] on span "Walk In" at bounding box center [61, 134] width 64 height 9
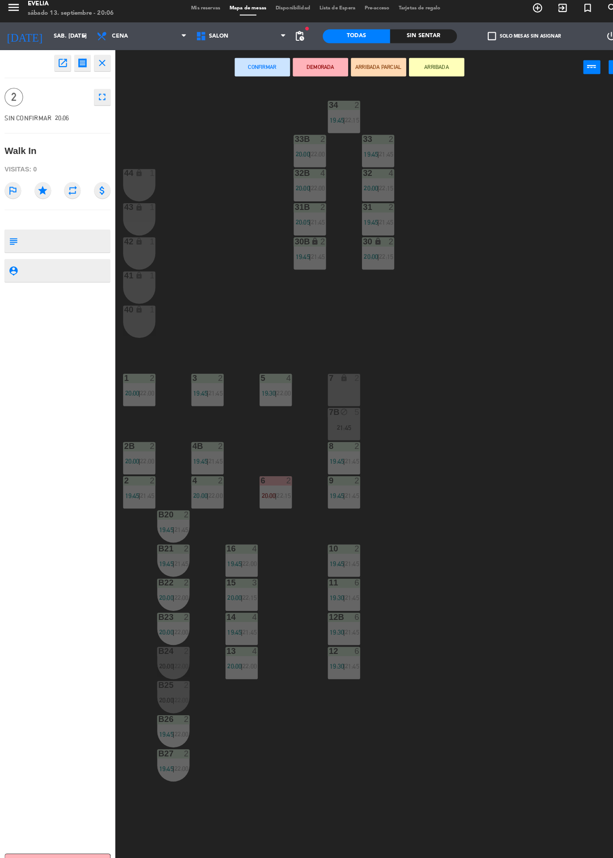
click at [135, 202] on div "34 2 19:45 | 22:15 33B 2 20:00 | 22:00 33 2 19:45 | 21:45 44 lock 1 32B 4 20:00…" at bounding box center [365, 472] width 495 height 771
click at [129, 180] on div "44 lock 1" at bounding box center [135, 184] width 31 height 31
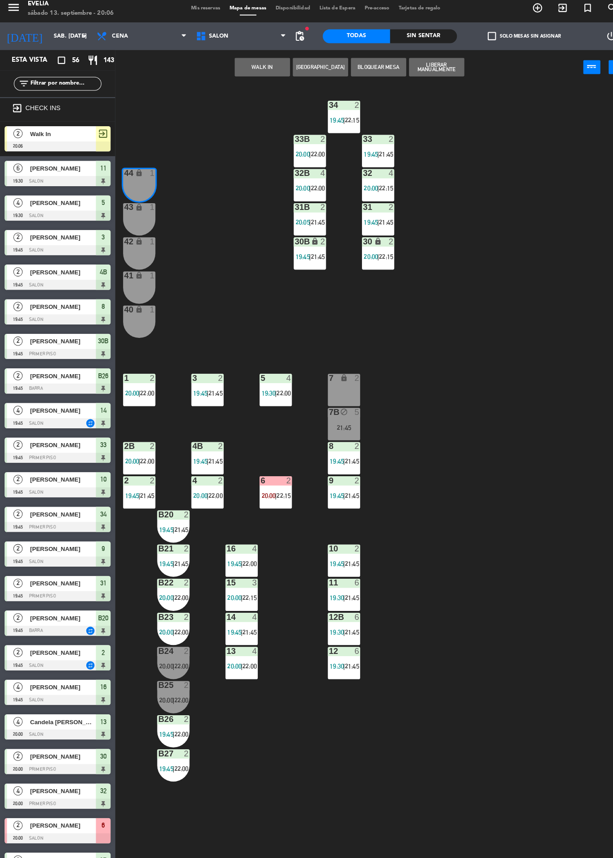
click at [136, 211] on div "43 lock 1" at bounding box center [135, 206] width 31 height 9
click at [259, 73] on button "WALK IN" at bounding box center [255, 70] width 54 height 18
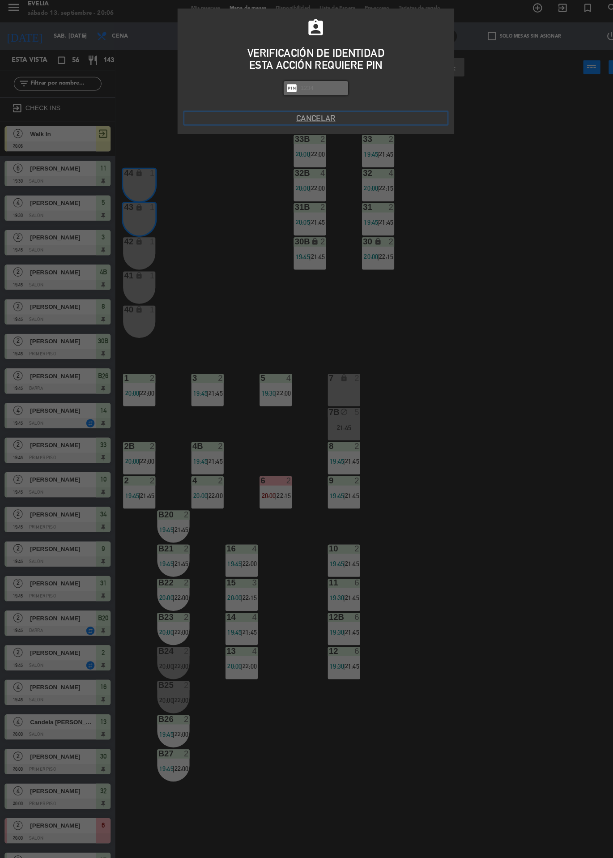
click at [296, 116] on button "Cancelar" at bounding box center [306, 120] width 255 height 12
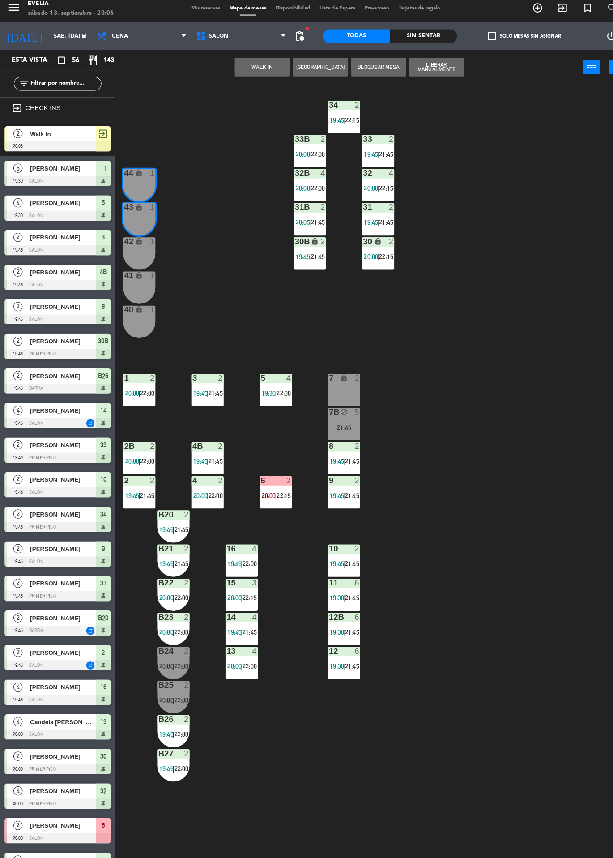
click at [433, 69] on button "Liberar Manualmente" at bounding box center [424, 70] width 54 height 18
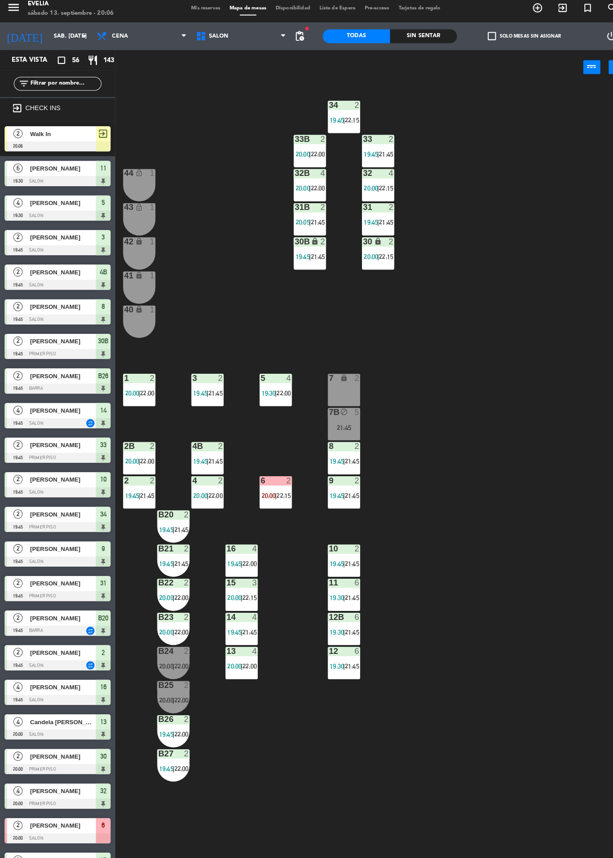
click at [77, 143] on div at bounding box center [55, 147] width 103 height 10
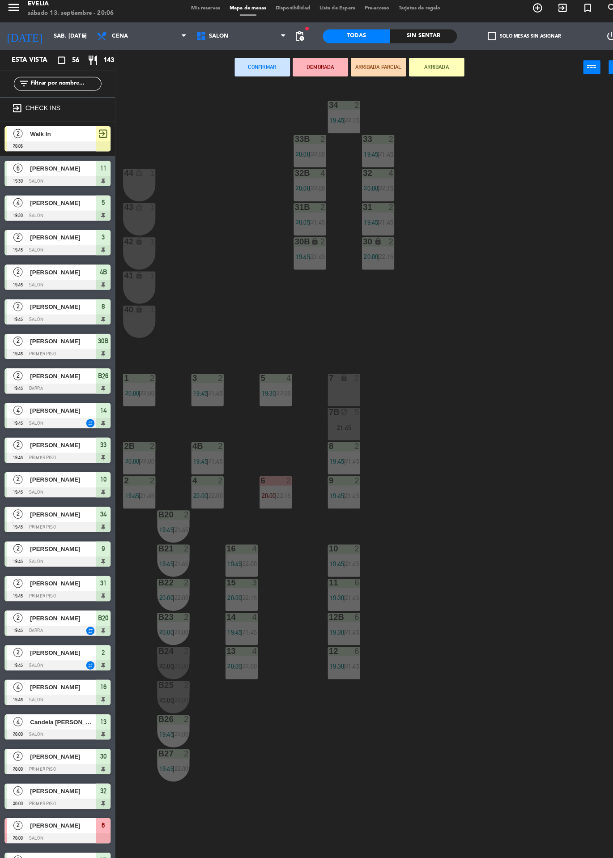
click at [135, 206] on icon "lock_open" at bounding box center [136, 206] width 8 height 8
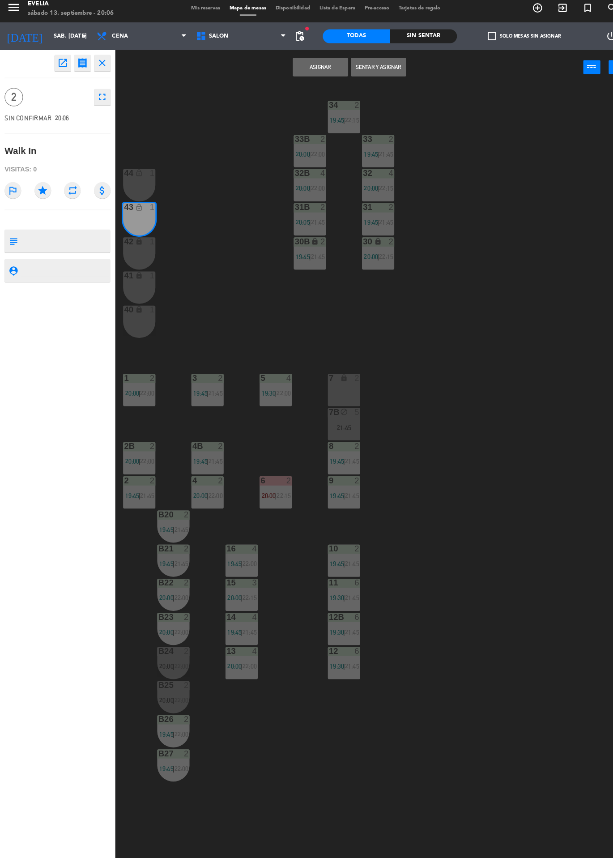
click at [138, 172] on icon "lock_open" at bounding box center [136, 173] width 8 height 8
click at [374, 69] on button "Sentar y Asignar" at bounding box center [368, 70] width 54 height 18
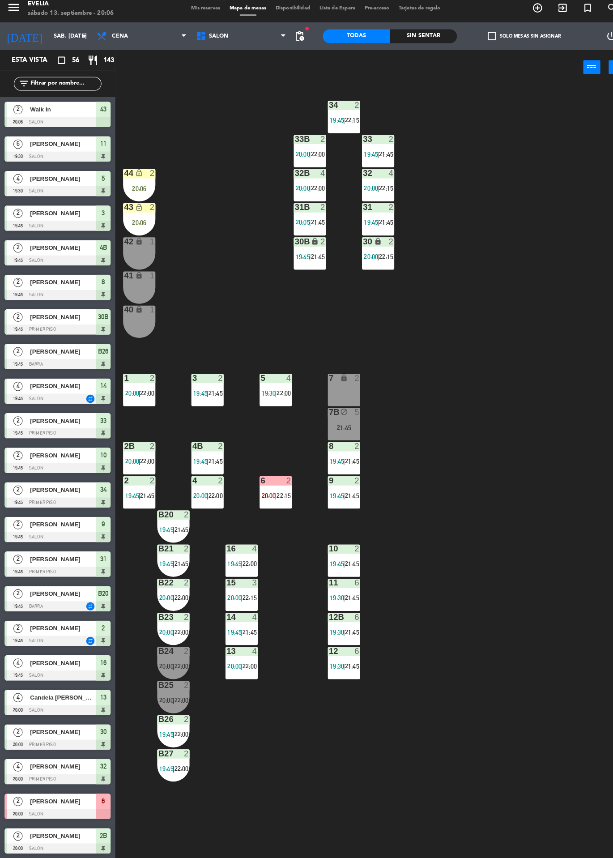
click at [149, 188] on div "20:06" at bounding box center [135, 188] width 31 height 6
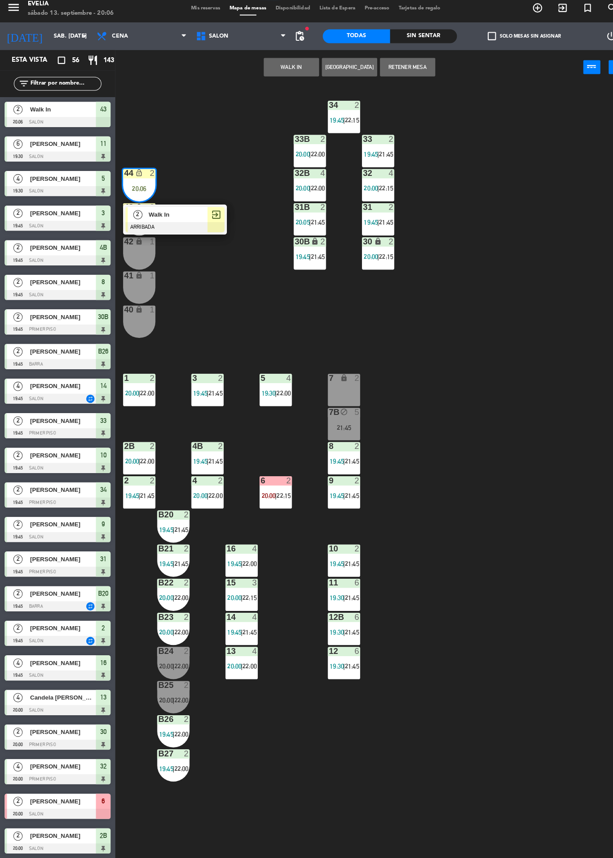
click at [185, 213] on span "Walk In" at bounding box center [172, 213] width 57 height 9
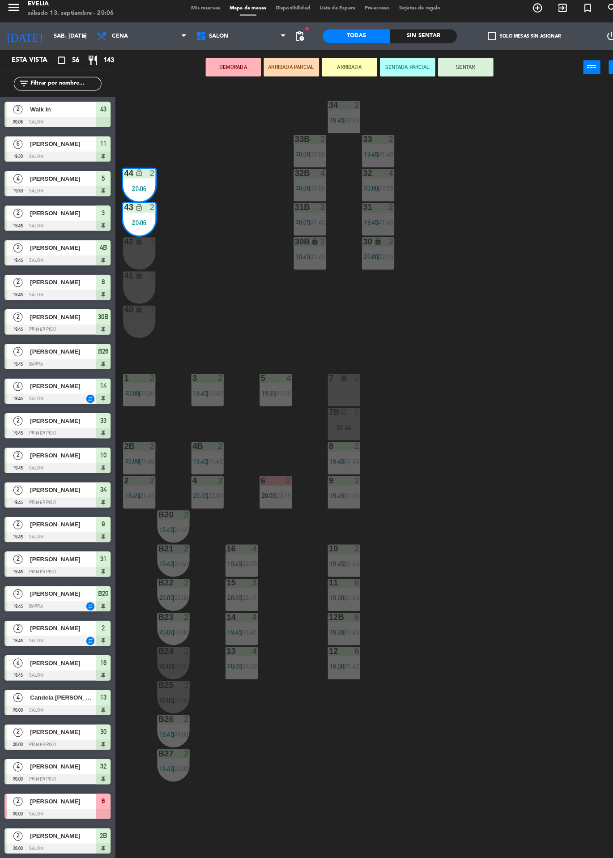
click at [439, 73] on button "SENTAR" at bounding box center [452, 70] width 54 height 18
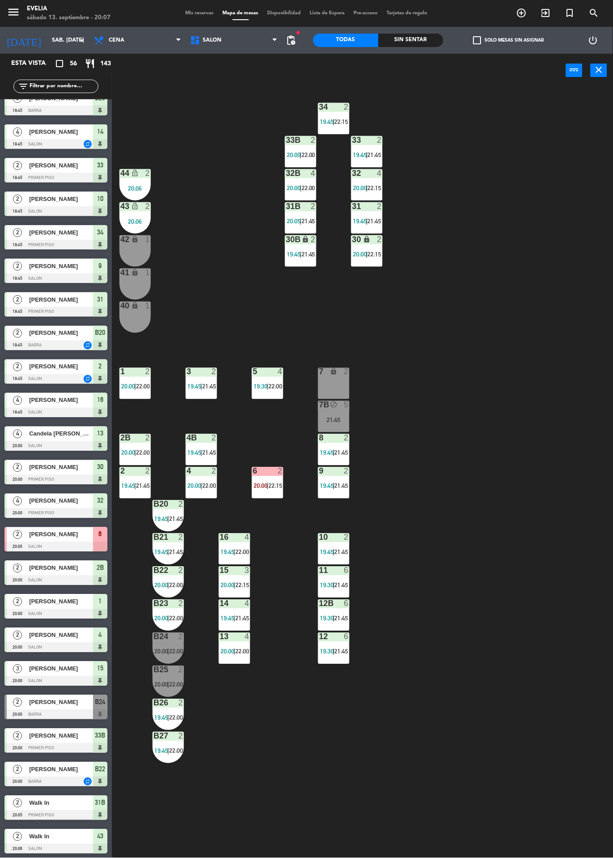
scroll to position [223, 0]
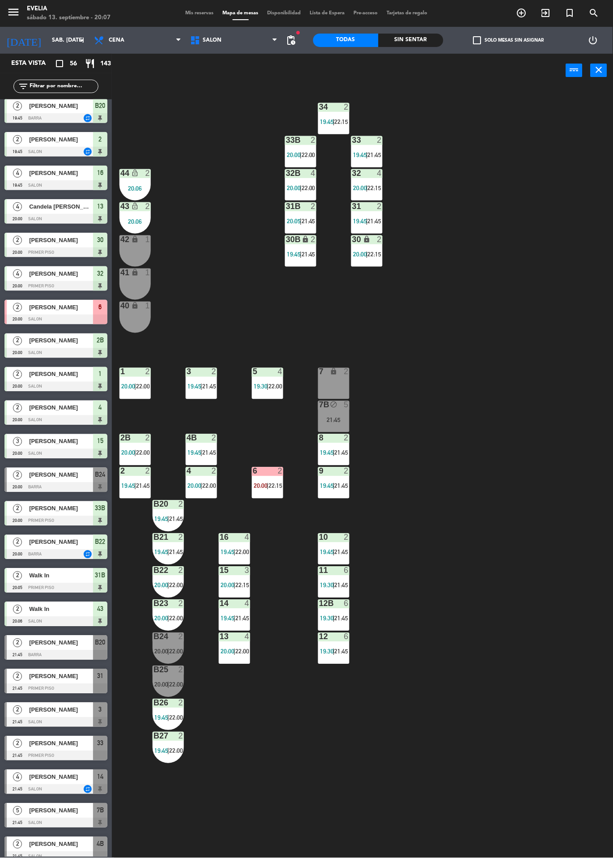
click at [17, 339] on span "2" at bounding box center [17, 341] width 9 height 9
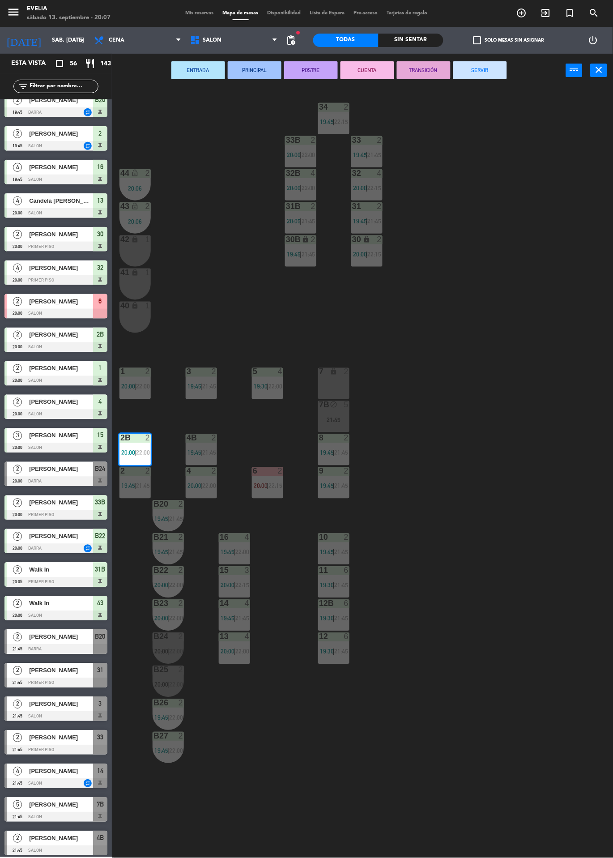
scroll to position [0, 0]
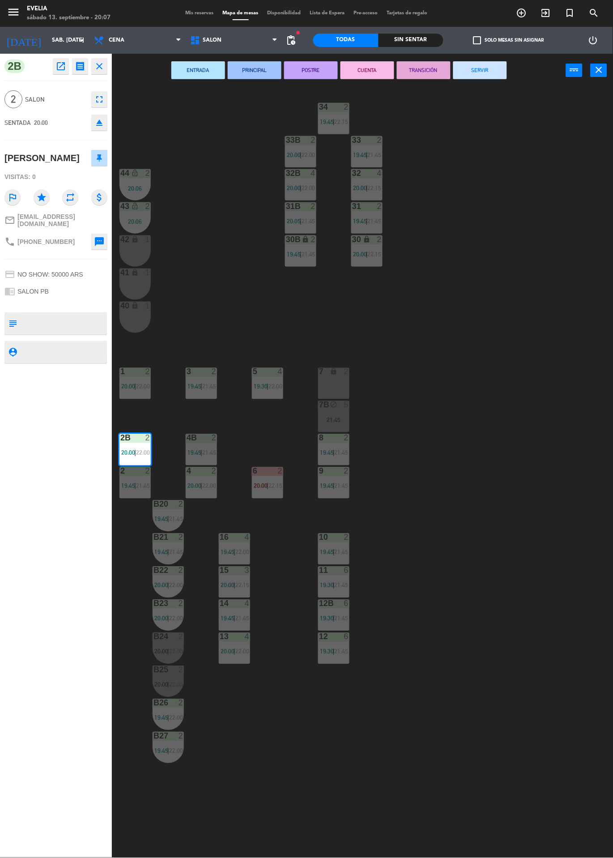
click at [479, 435] on div "34 2 19:45 | 22:15 33B 2 20:00 | 22:00 33 2 19:45 | 21:45 44 lock_open 2 20:06 …" at bounding box center [365, 472] width 495 height 771
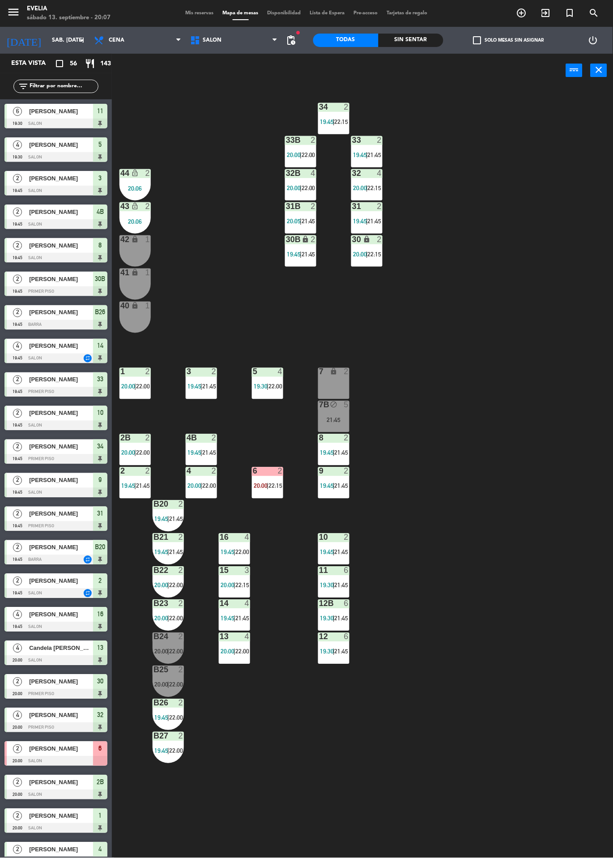
click at [288, 473] on div "2" at bounding box center [282, 471] width 15 height 8
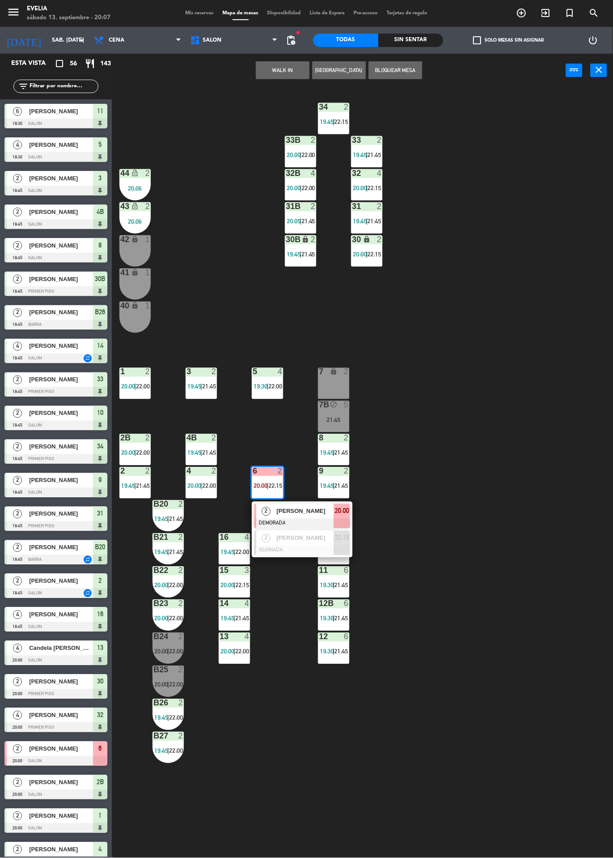
click at [329, 509] on span "[PERSON_NAME]" at bounding box center [305, 511] width 57 height 9
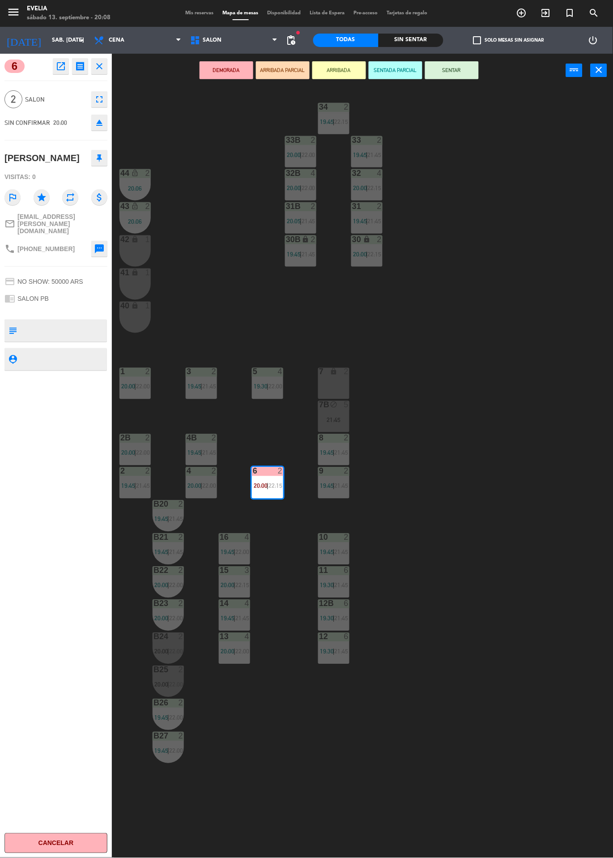
click at [465, 77] on button "SENTAR" at bounding box center [452, 70] width 54 height 18
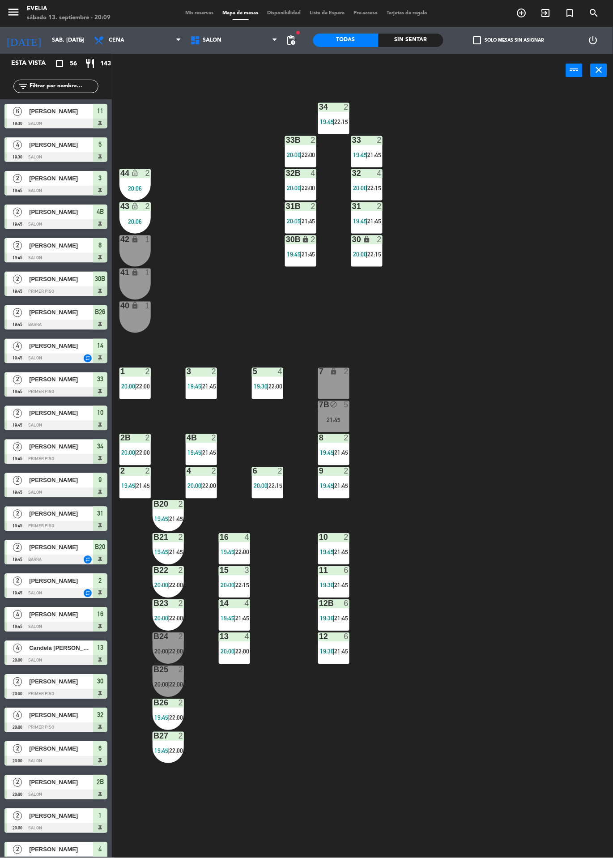
click at [356, 791] on div "34 2 19:45 | 22:15 33B 2 20:00 | 22:00 33 2 19:45 | 21:45 44 lock_open 2 20:06 …" at bounding box center [365, 472] width 495 height 771
click at [352, 791] on div "34 2 19:45 | 22:15 33B 2 20:00 | 22:00 33 2 19:45 | 21:45 44 lock_open 2 20:06 …" at bounding box center [365, 472] width 495 height 771
click at [393, 45] on div "Sin sentar" at bounding box center [411, 40] width 65 height 13
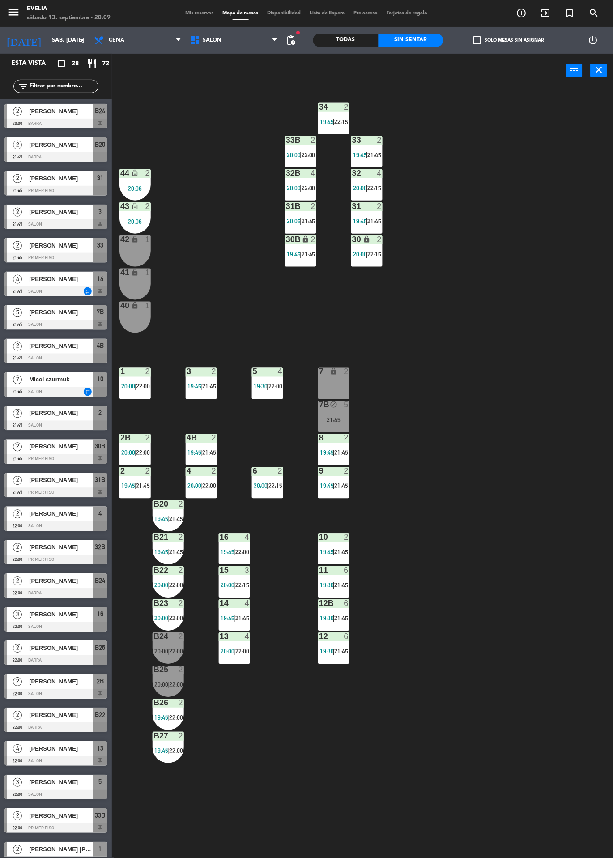
click at [30, 117] on div "[PERSON_NAME]" at bounding box center [60, 111] width 65 height 15
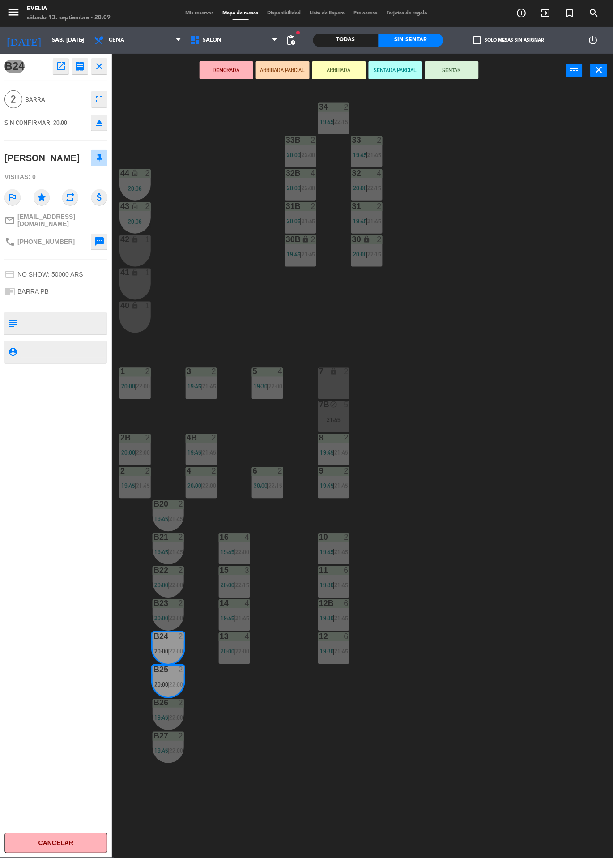
click at [461, 67] on button "SENTAR" at bounding box center [452, 70] width 54 height 18
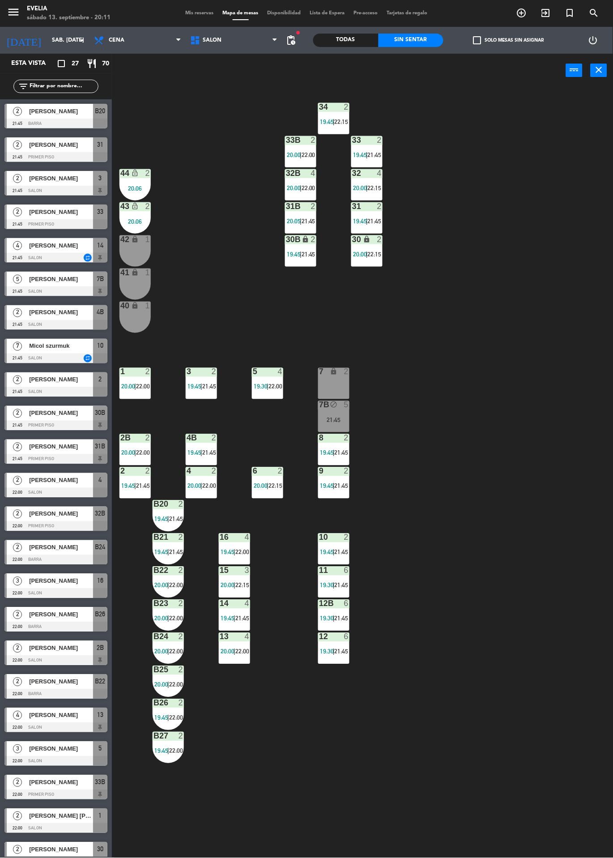
click at [360, 785] on div "34 2 19:45 | 22:15 33B 2 20:00 | 22:00 33 2 19:45 | 21:45 44 lock_open 2 20:06 …" at bounding box center [365, 472] width 495 height 771
click at [360, 796] on div "34 2 19:45 | 22:15 33B 2 20:00 | 22:00 33 2 19:45 | 21:45 44 lock_open 2 20:06 …" at bounding box center [365, 472] width 495 height 771
click at [363, 809] on div "34 2 19:45 | 22:15 33B 2 20:00 | 22:00 33 2 19:45 | 21:45 44 lock_open 2 20:06 …" at bounding box center [365, 472] width 495 height 771
click at [356, 815] on div "34 2 19:45 | 22:15 33B 2 20:00 | 22:00 33 2 19:45 | 21:45 44 lock_open 2 20:06 …" at bounding box center [365, 472] width 495 height 771
click at [181, 34] on span "Cena" at bounding box center [138, 40] width 96 height 20
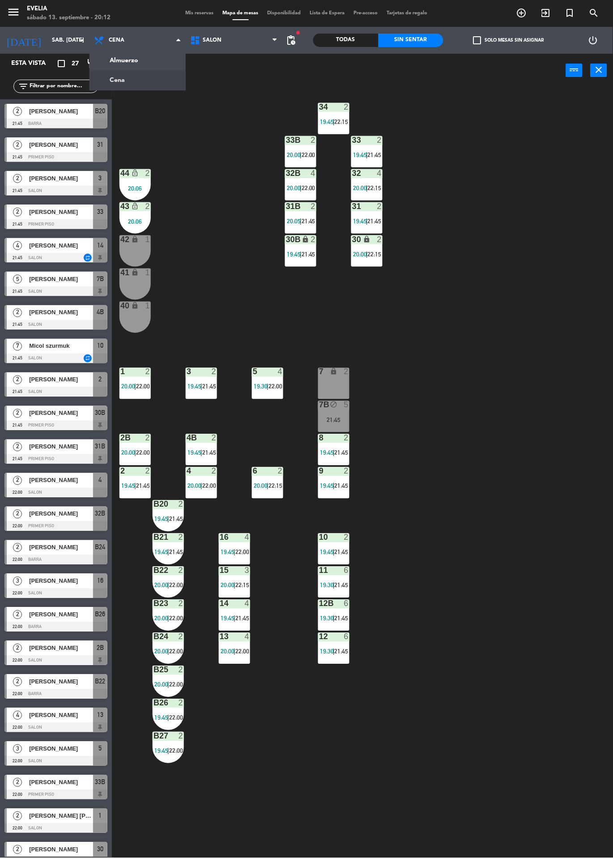
click at [201, 12] on span "Mis reservas" at bounding box center [199, 13] width 37 height 5
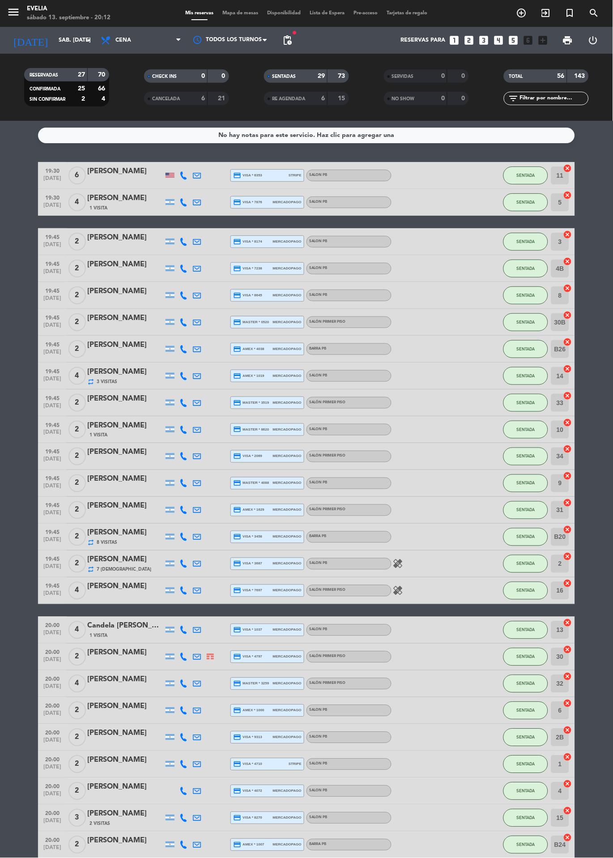
click at [221, 13] on span "Mapa de mesas" at bounding box center [241, 13] width 45 height 5
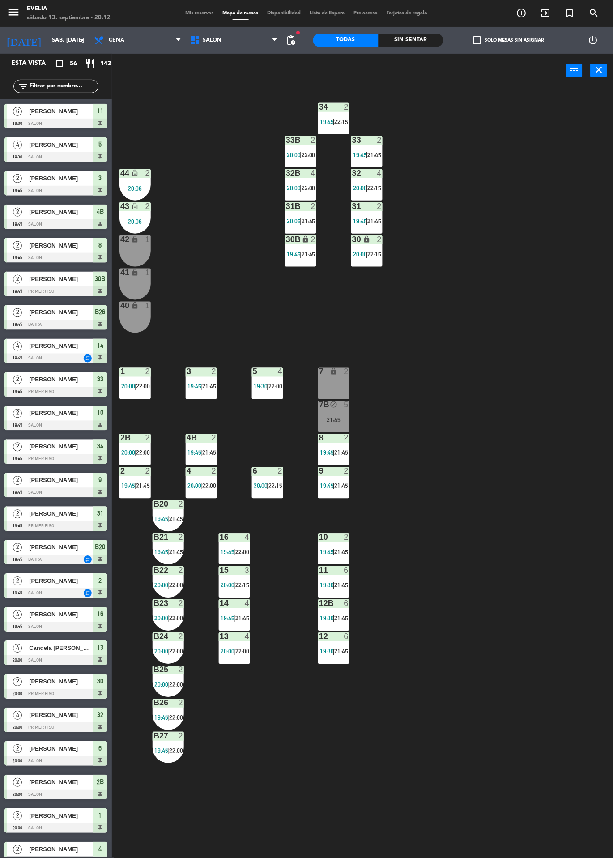
click at [602, 697] on div "34 2 19:45 | 22:15 33B 2 20:00 | 22:00 33 2 19:45 | 21:45 44 lock_open 2 20:06 …" at bounding box center [365, 472] width 495 height 771
click at [489, 493] on div "34 2 19:45 | 22:15 33B 2 20:00 | 22:00 33 2 19:45 | 21:45 44 lock_open 2 20:06 …" at bounding box center [365, 472] width 495 height 771
click at [467, 624] on div "34 2 19:45 | 22:15 33B 2 20:00 | 22:00 33 2 19:45 | 21:45 44 lock_open 2 20:06 …" at bounding box center [365, 472] width 495 height 771
click at [534, 632] on div "34 2 19:45 | 22:15 33B 2 20:00 | 22:00 33 2 19:45 | 21:45 44 lock_open 2 20:06 …" at bounding box center [365, 472] width 495 height 771
click at [532, 631] on div "34 2 19:45 | 22:15 33B 2 20:00 | 22:00 33 2 19:45 | 21:45 44 lock_open 2 20:06 …" at bounding box center [365, 472] width 495 height 771
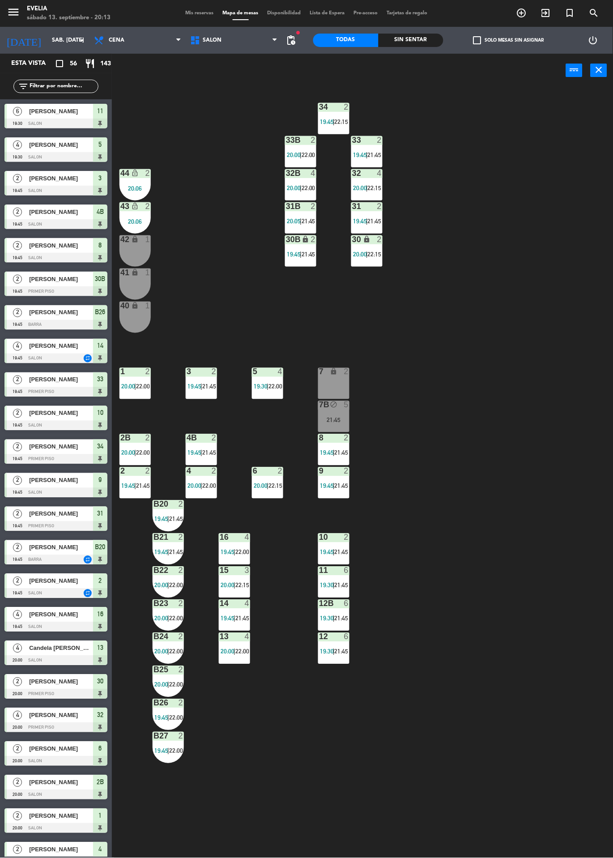
click at [191, 12] on span "Mis reservas" at bounding box center [199, 13] width 37 height 5
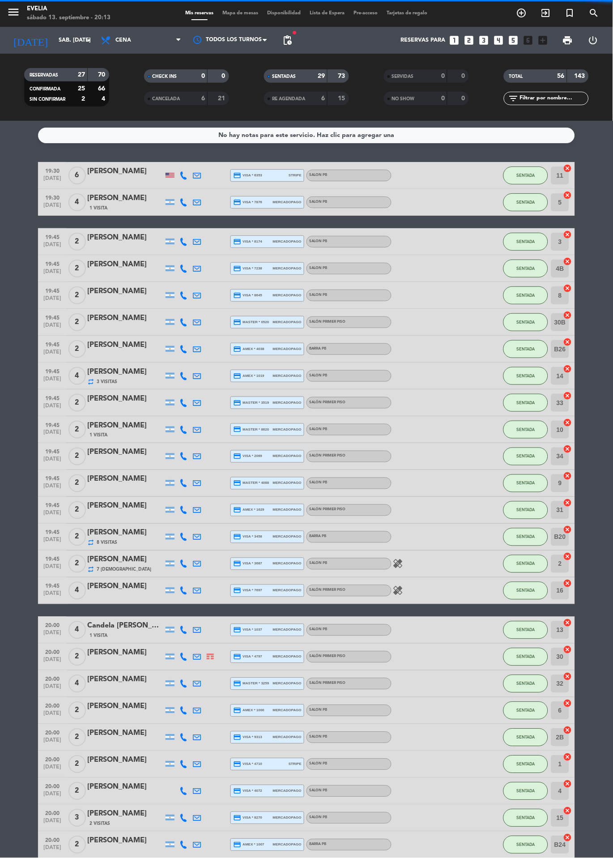
click at [399, 562] on icon "healing" at bounding box center [398, 564] width 11 height 11
click at [388, 588] on div "SALÓN PRIMER PISO" at bounding box center [349, 591] width 85 height 12
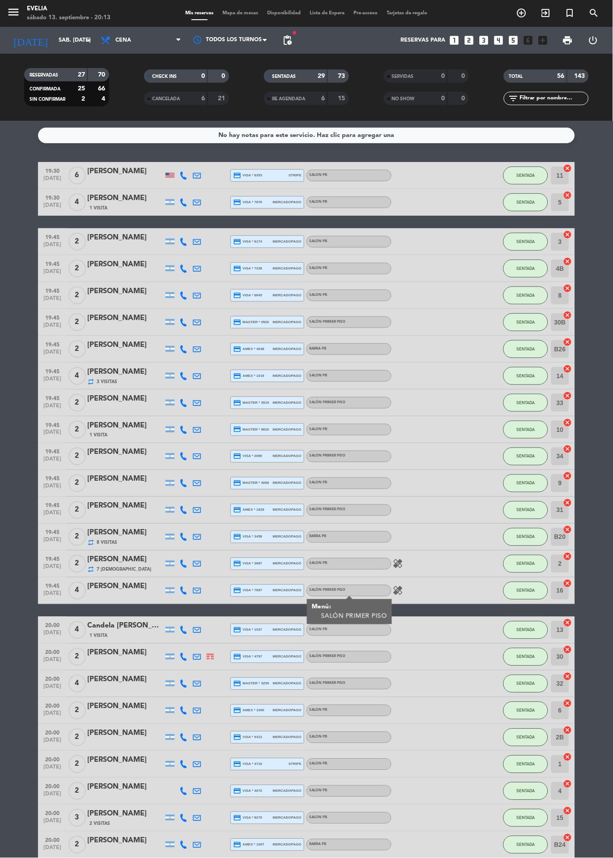
click at [239, 13] on span "Mapa de mesas" at bounding box center [241, 13] width 45 height 5
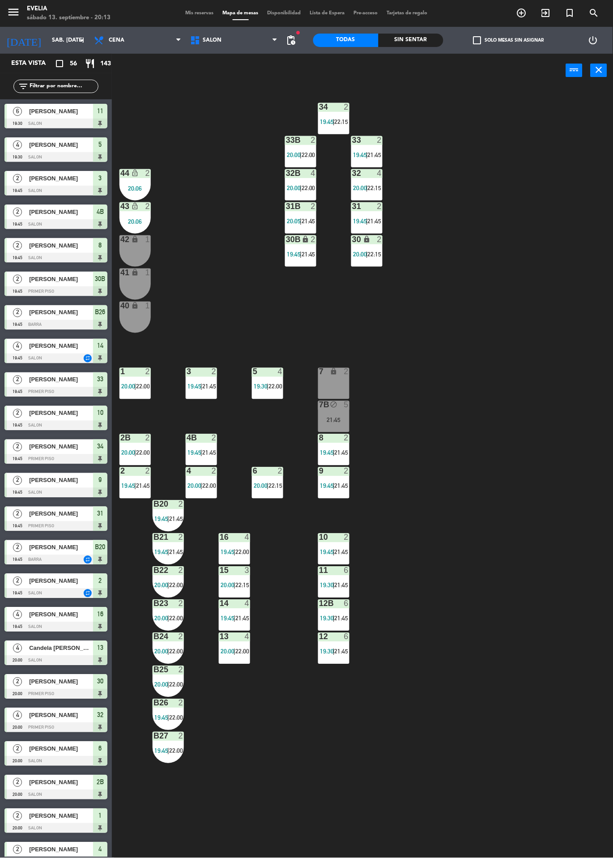
click at [220, 571] on div "15" at bounding box center [220, 571] width 0 height 8
click at [247, 721] on div "34 2 19:45 | 22:15 33B 2 20:00 | 22:00 33 2 19:45 | 21:45 44 lock_open 2 20:06 …" at bounding box center [365, 472] width 495 height 771
click at [307, 174] on div at bounding box center [301, 173] width 15 height 8
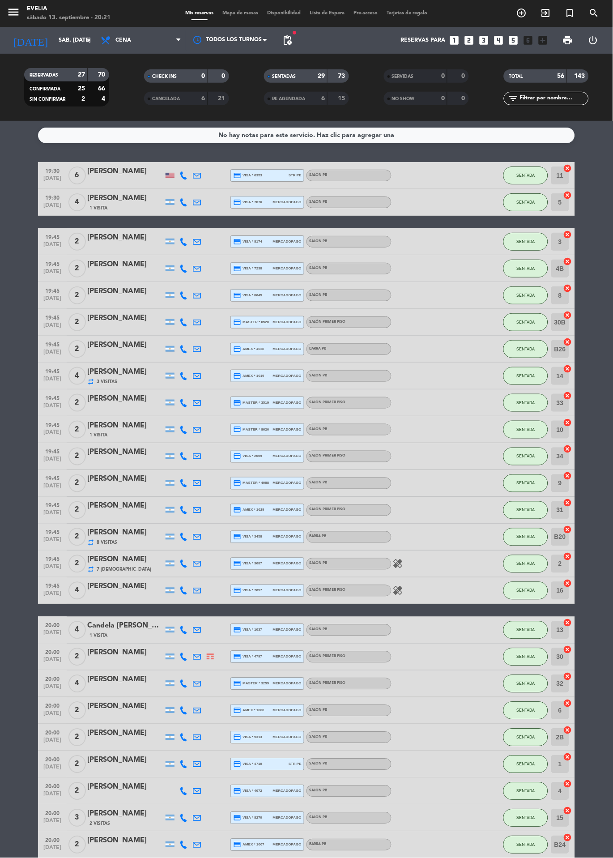
click at [221, 13] on span "Mapa de mesas" at bounding box center [241, 13] width 45 height 5
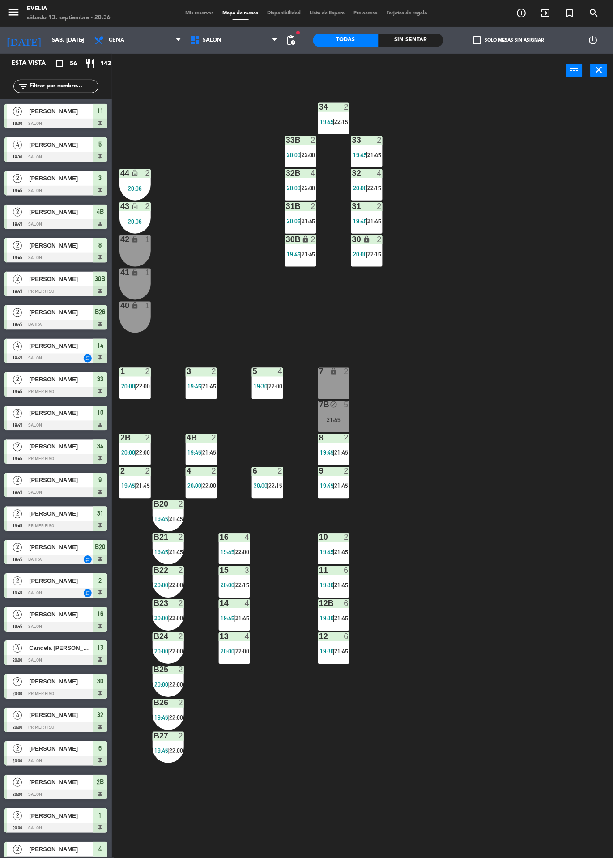
click at [137, 271] on icon "lock" at bounding box center [136, 273] width 8 height 8
click at [127, 247] on div "42 lock 1" at bounding box center [135, 251] width 31 height 31
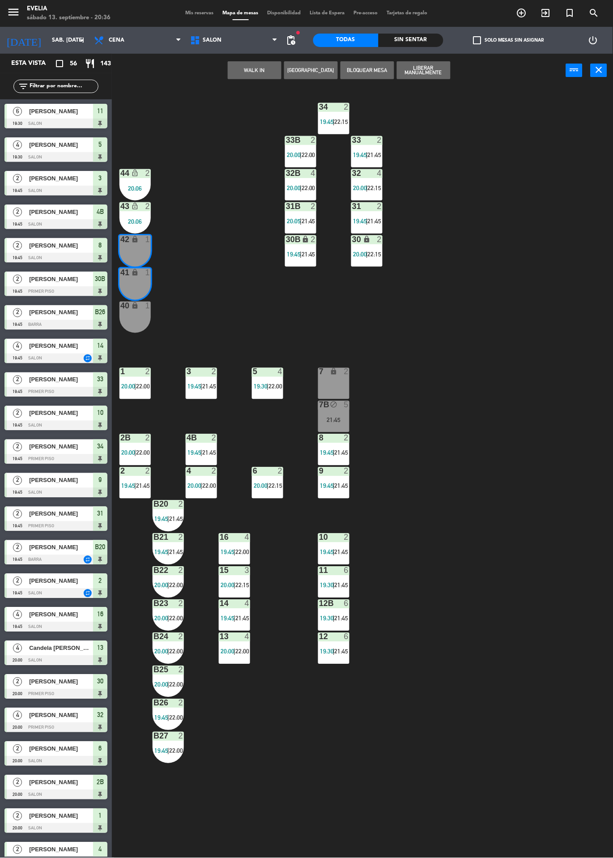
click at [253, 66] on button "WALK IN" at bounding box center [255, 70] width 54 height 18
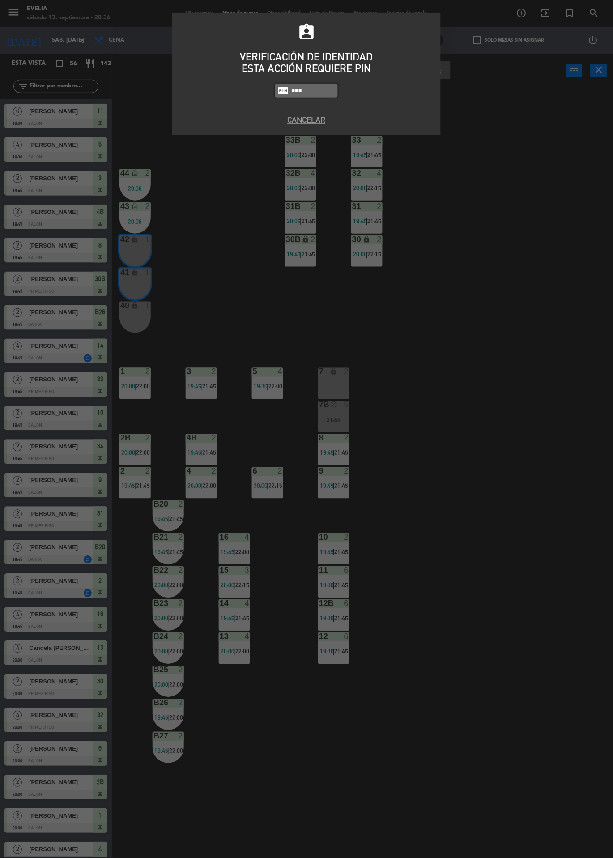
type input "6389"
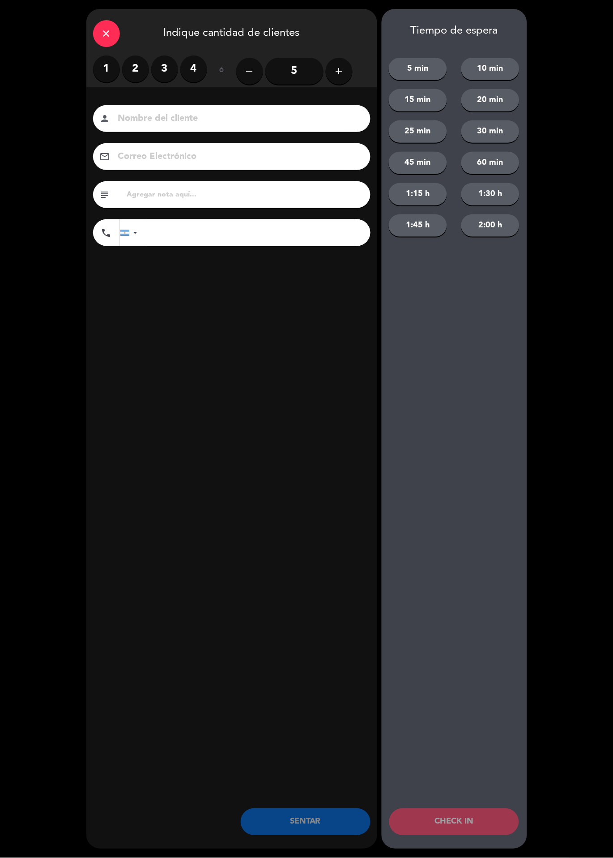
click at [143, 59] on label "2" at bounding box center [135, 69] width 27 height 27
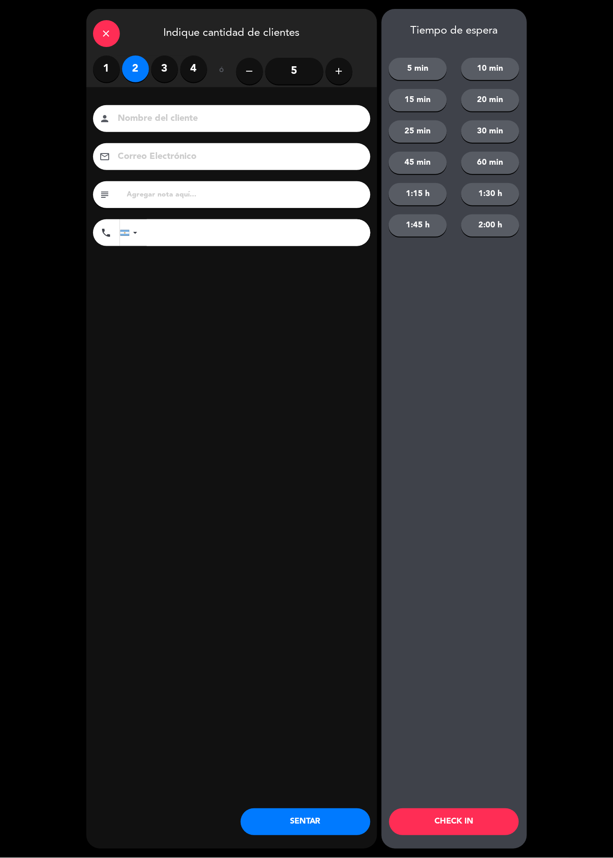
click at [454, 819] on button "CHECK IN" at bounding box center [455, 822] width 130 height 27
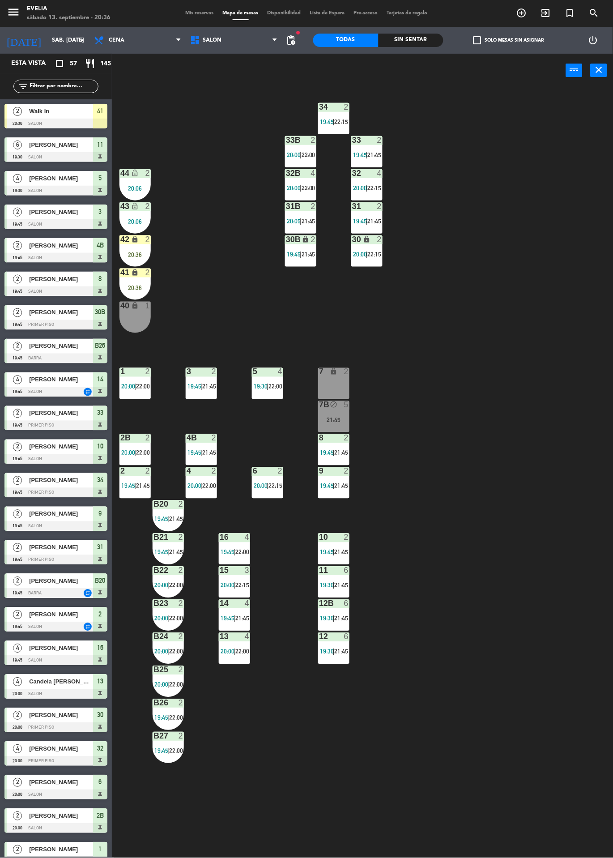
click at [124, 257] on div "20:36" at bounding box center [135, 255] width 31 height 6
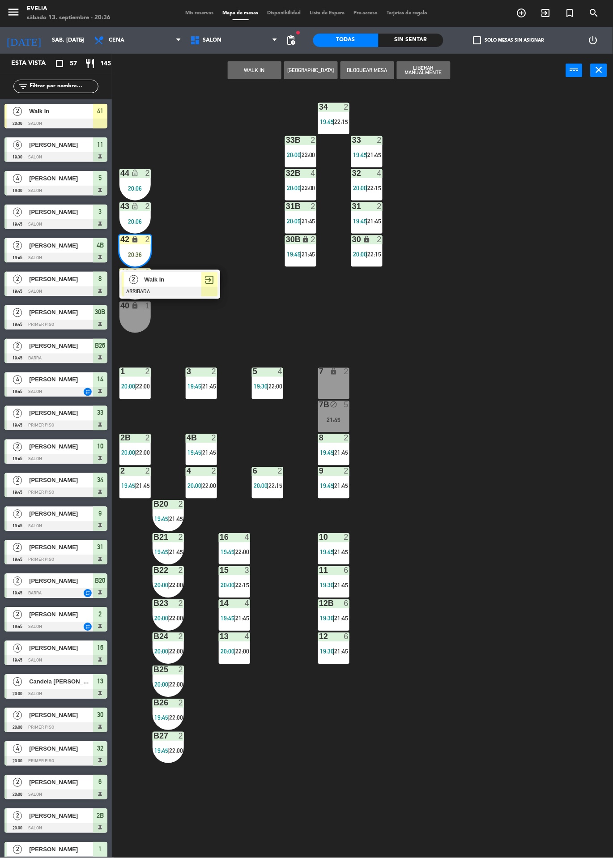
click at [180, 284] on span "Walk In" at bounding box center [172, 279] width 57 height 9
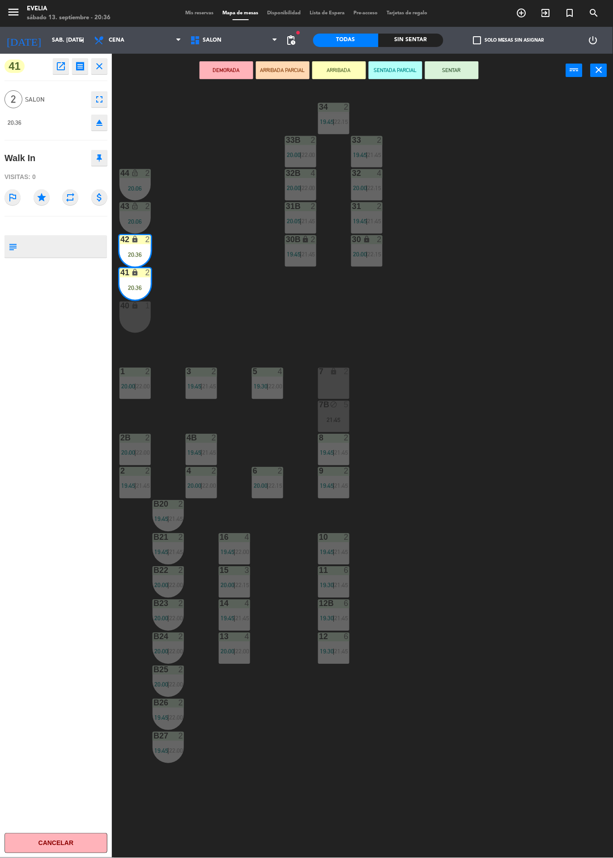
click at [454, 69] on button "SENTAR" at bounding box center [452, 70] width 54 height 18
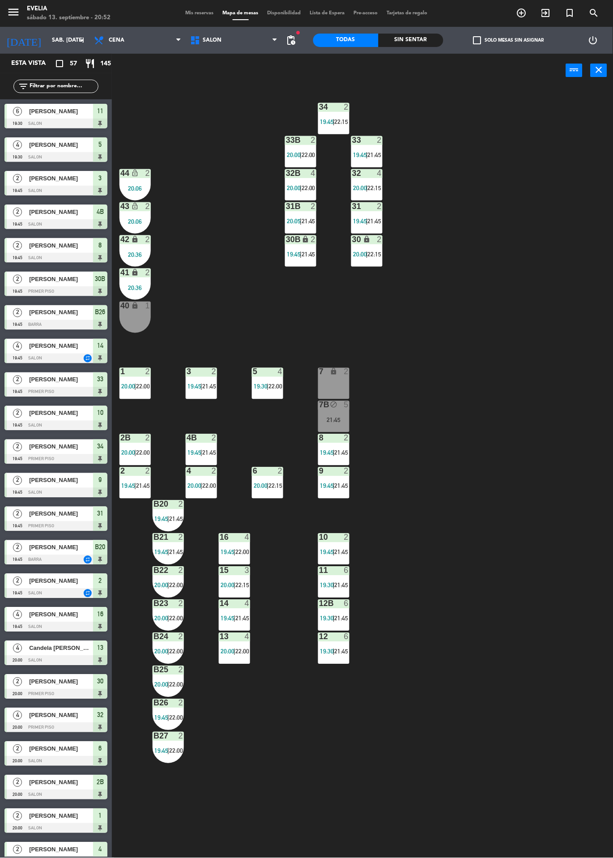
click at [277, 387] on span "22:00" at bounding box center [276, 386] width 14 height 7
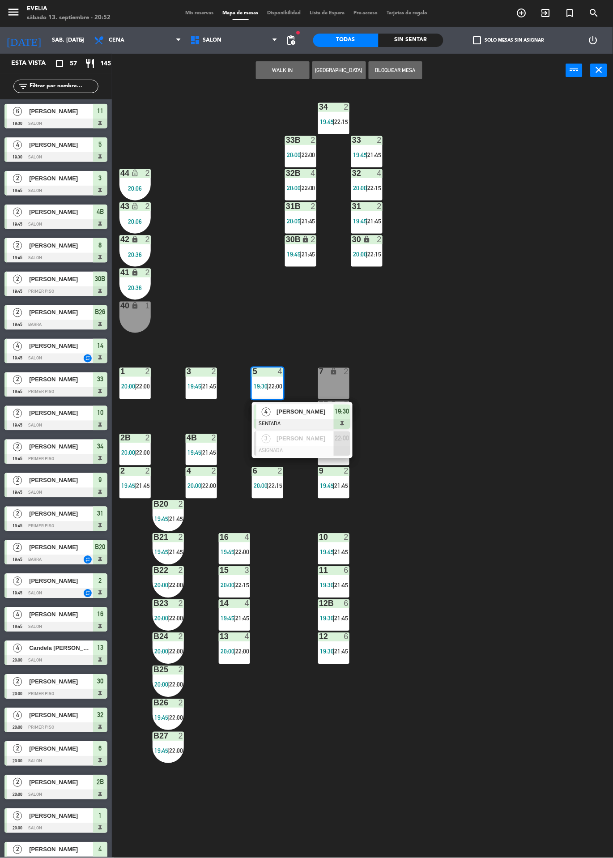
click at [320, 417] on span "[PERSON_NAME]" at bounding box center [305, 411] width 57 height 9
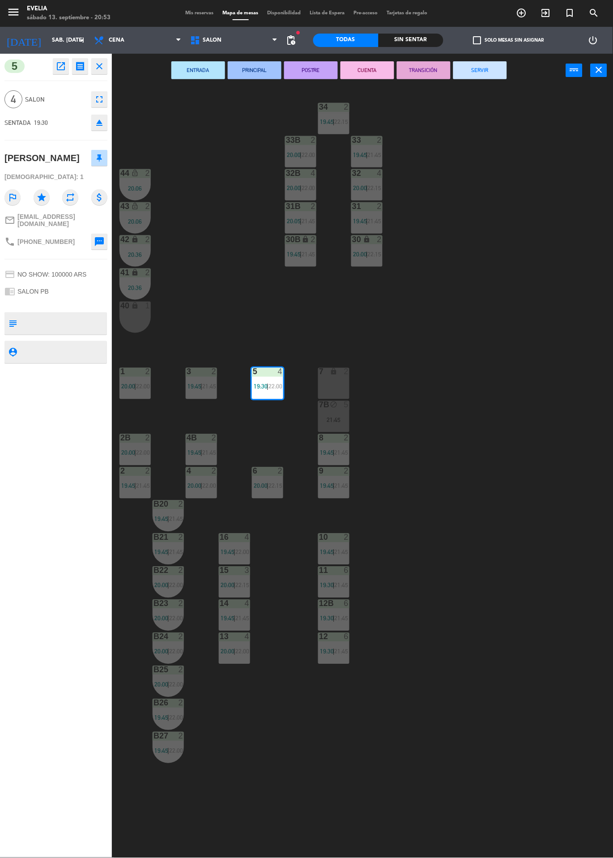
click at [454, 294] on div "34 2 19:45 | 22:15 33B 2 20:00 | 22:00 33 2 19:45 | 21:45 44 lock_open 2 20:06 …" at bounding box center [365, 472] width 495 height 771
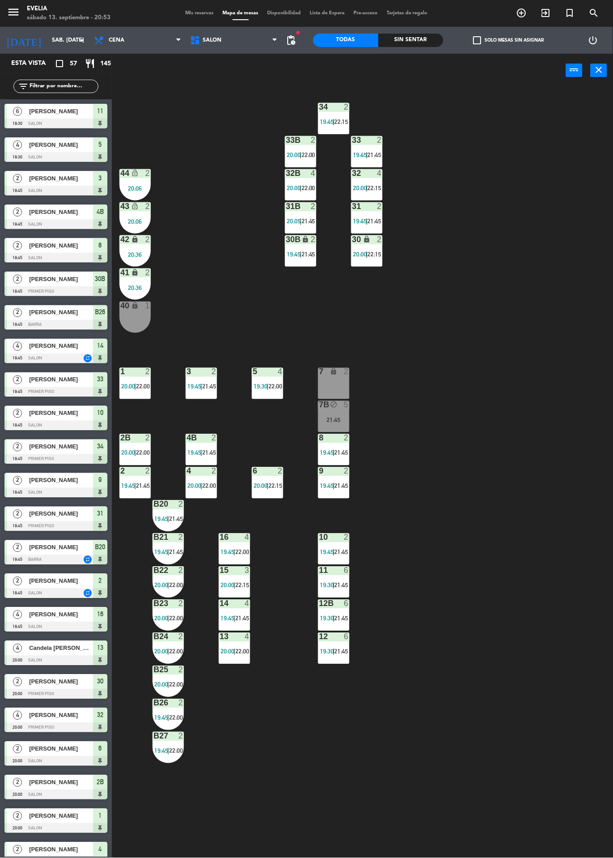
click at [334, 550] on span "|" at bounding box center [334, 552] width 2 height 7
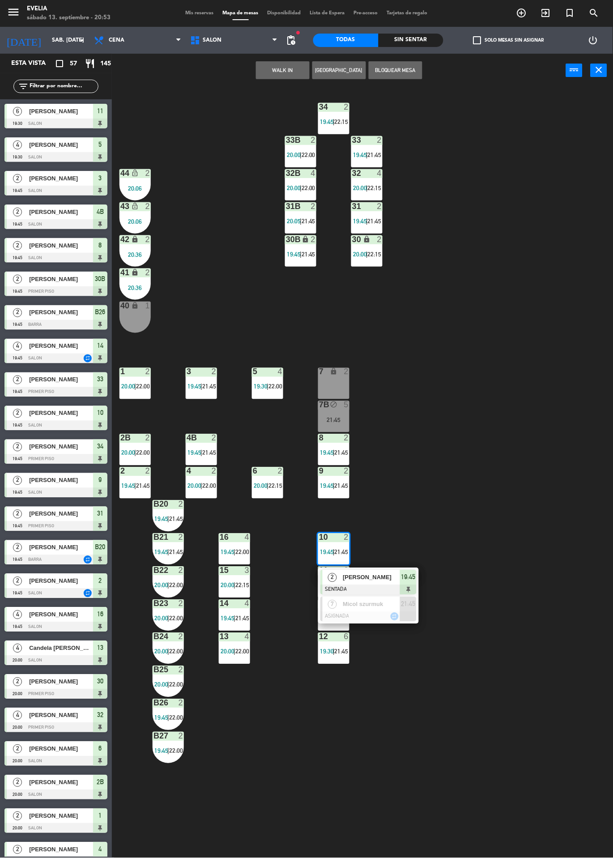
click at [395, 573] on span "[PERSON_NAME]" at bounding box center [371, 577] width 57 height 9
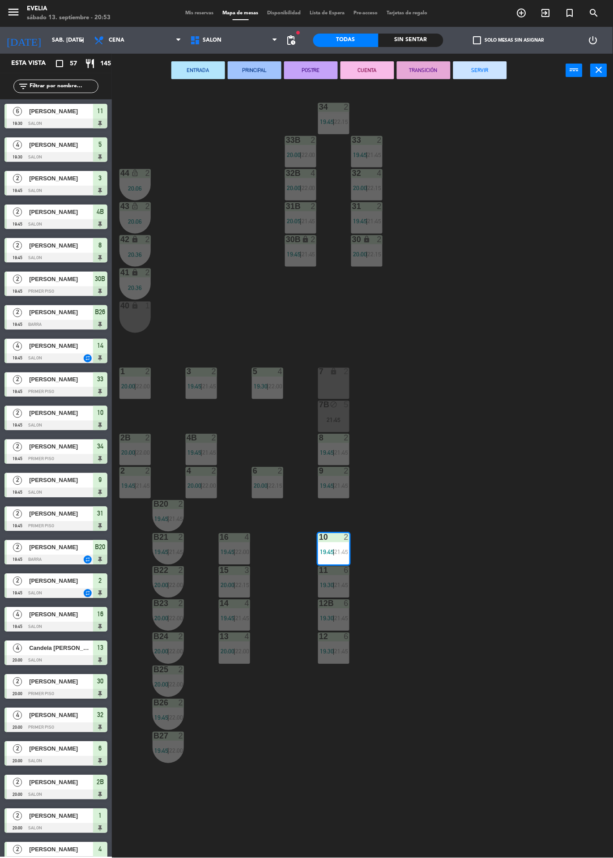
click at [495, 77] on button "SERVIR" at bounding box center [481, 70] width 54 height 18
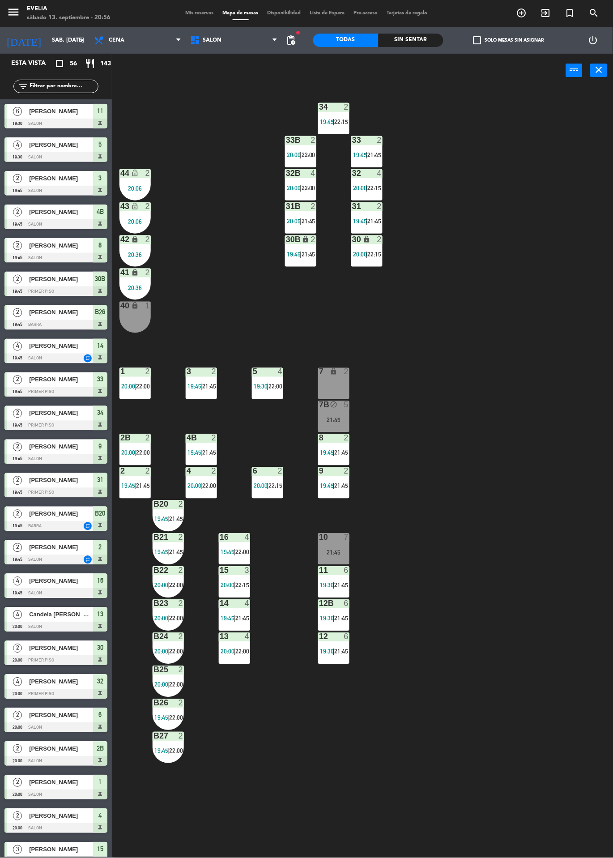
click at [464, 378] on div "34 2 19:45 | 22:15 33B 2 20:00 | 22:00 33 2 19:45 | 21:45 44 lock_open 2 20:06 …" at bounding box center [365, 472] width 495 height 771
click at [420, 37] on div "Sin sentar" at bounding box center [411, 40] width 65 height 13
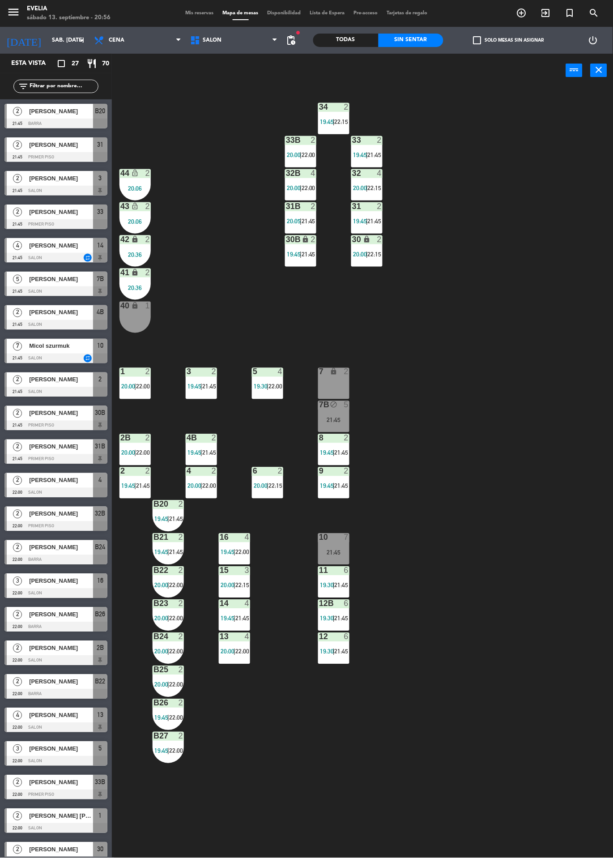
scroll to position [148, 0]
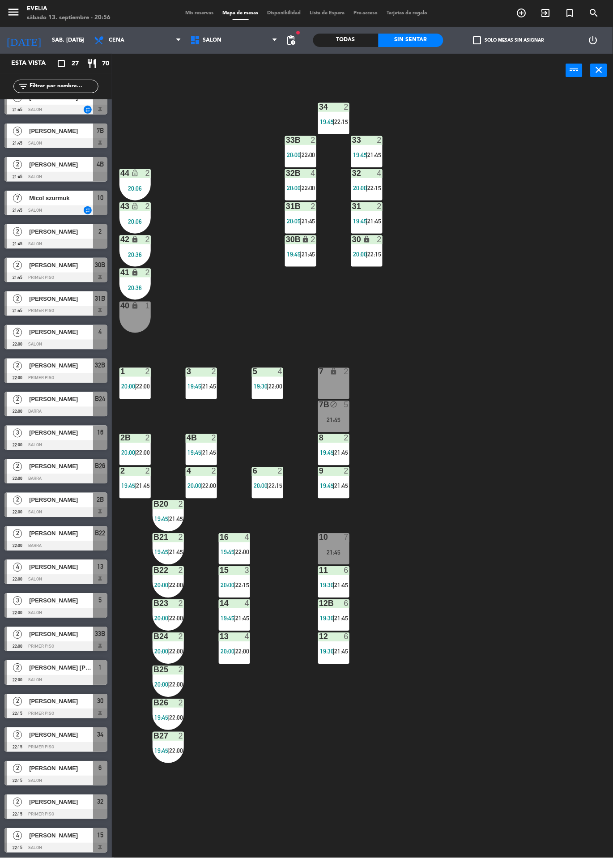
click at [63, 679] on div at bounding box center [55, 681] width 103 height 10
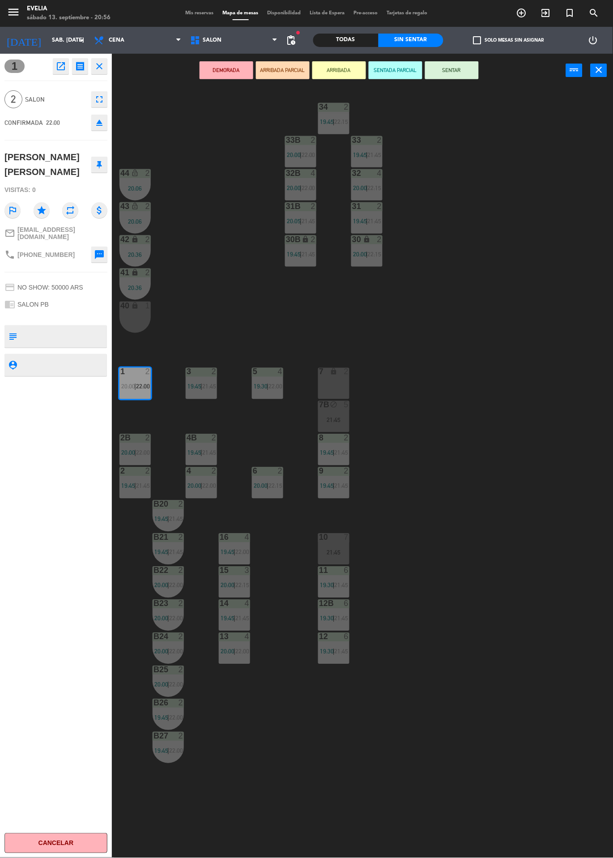
click at [501, 389] on div "34 2 19:45 | 22:15 33B 2 20:00 | 22:00 33 2 19:45 | 21:45 44 lock_open 2 20:06 …" at bounding box center [365, 472] width 495 height 771
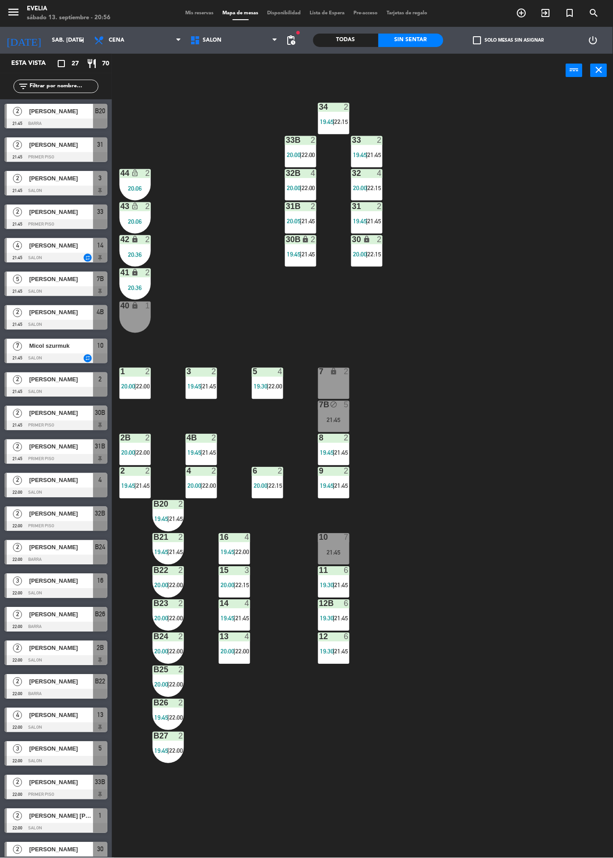
scroll to position [120, 0]
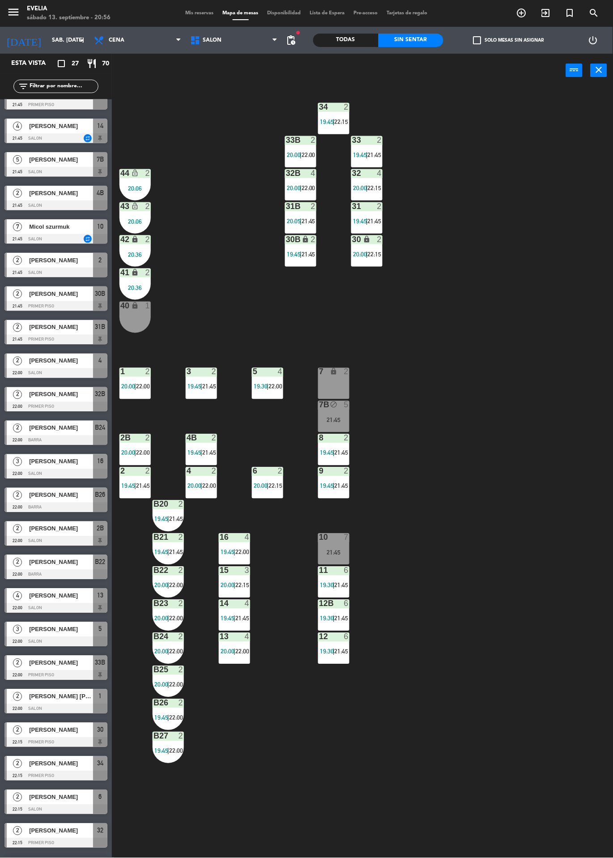
click at [339, 418] on div "21:45" at bounding box center [333, 420] width 31 height 6
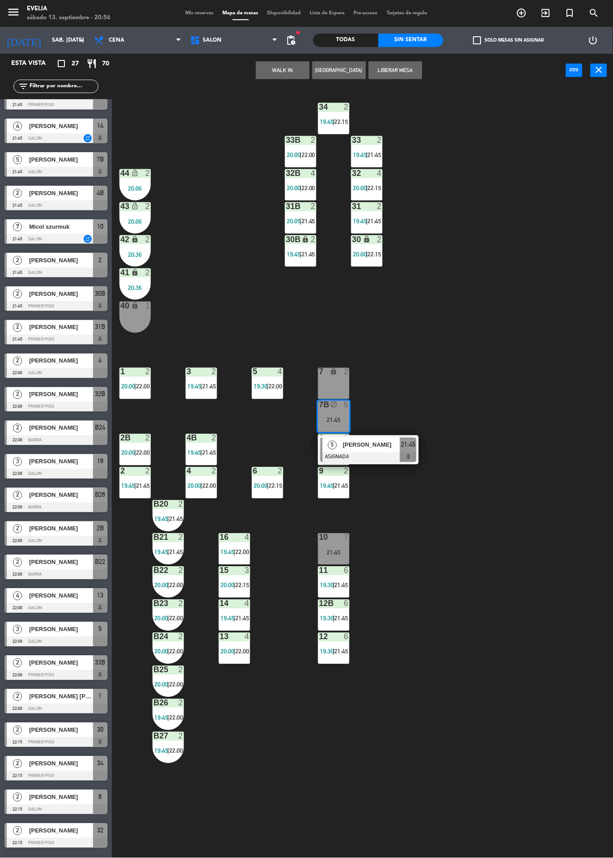
click at [333, 369] on icon "lock" at bounding box center [334, 372] width 8 height 8
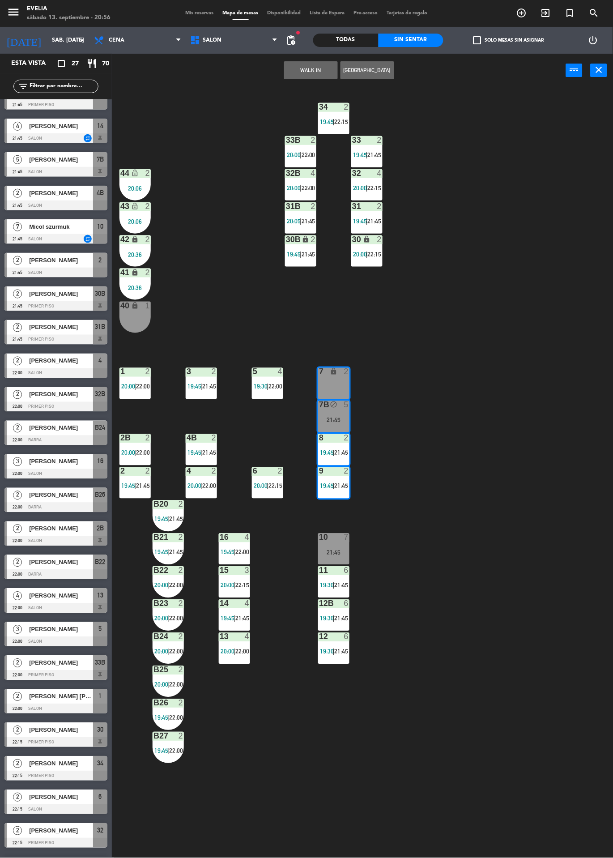
click at [485, 254] on div "34 2 19:45 | 22:15 33B 2 20:00 | 22:00 33 2 19:45 | 21:45 44 lock_open 2 20:06 …" at bounding box center [365, 472] width 495 height 771
click at [335, 374] on icon "lock" at bounding box center [334, 372] width 8 height 8
click at [332, 414] on div "7B block 5 21:45" at bounding box center [333, 416] width 31 height 31
click at [450, 240] on div "34 2 19:45 | 22:15 33B 2 20:00 | 22:00 33 2 19:45 | 21:45 44 lock_open 2 20:06 …" at bounding box center [365, 472] width 495 height 771
click at [139, 368] on div at bounding box center [135, 372] width 15 height 8
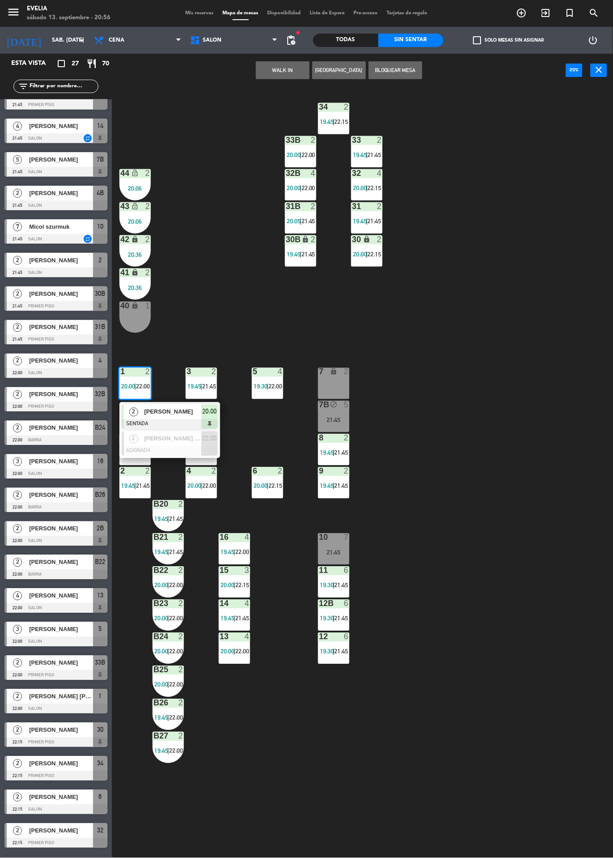
click at [183, 453] on div at bounding box center [170, 451] width 96 height 10
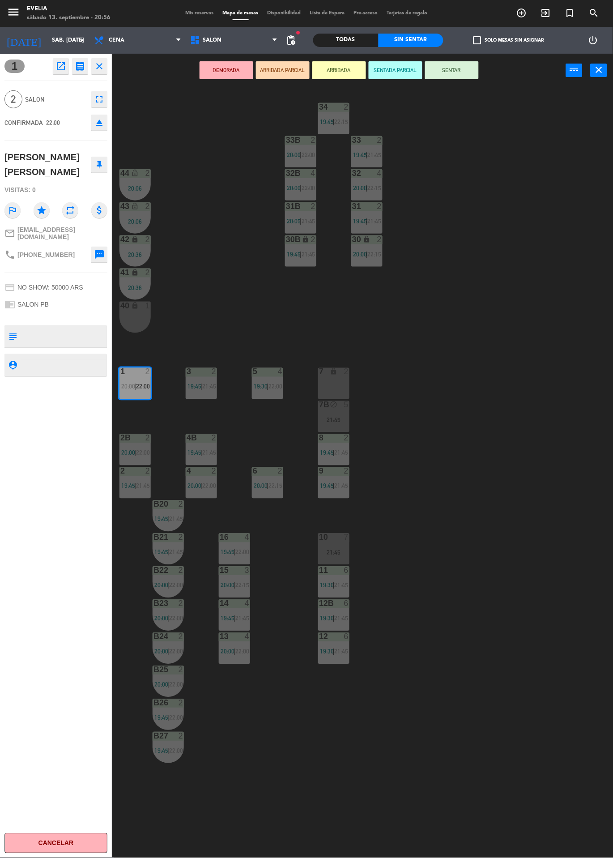
click at [343, 69] on button "ARRIBADA" at bounding box center [340, 70] width 54 height 18
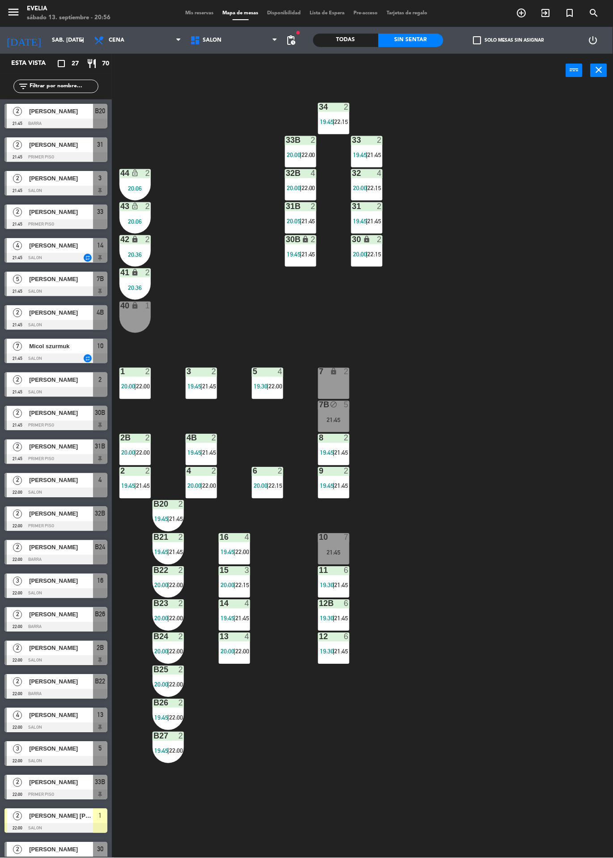
click at [256, 283] on div "34 2 19:45 | 22:15 33B 2 20:00 | 22:00 33 2 19:45 | 21:45 44 lock_open 2 20:06 …" at bounding box center [365, 472] width 495 height 771
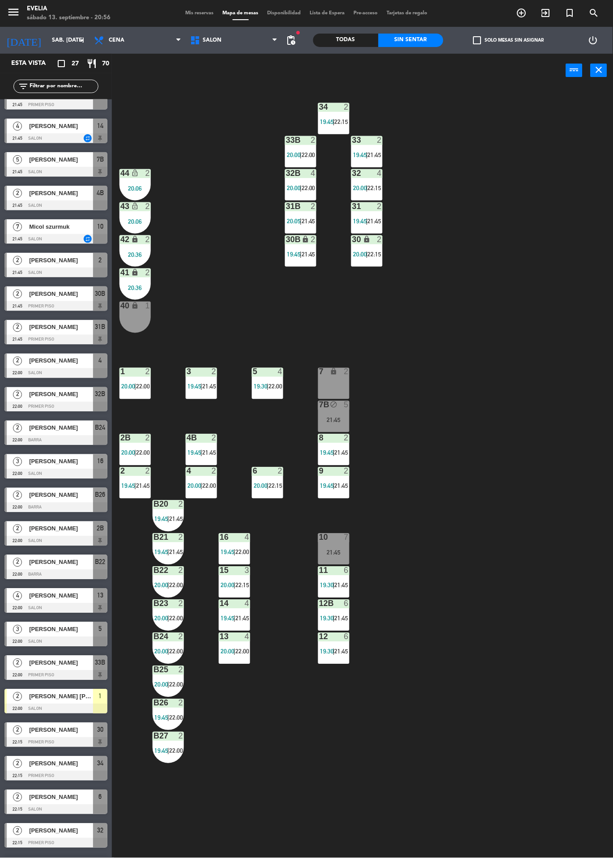
click at [135, 377] on div "1 2" at bounding box center [135, 372] width 31 height 9
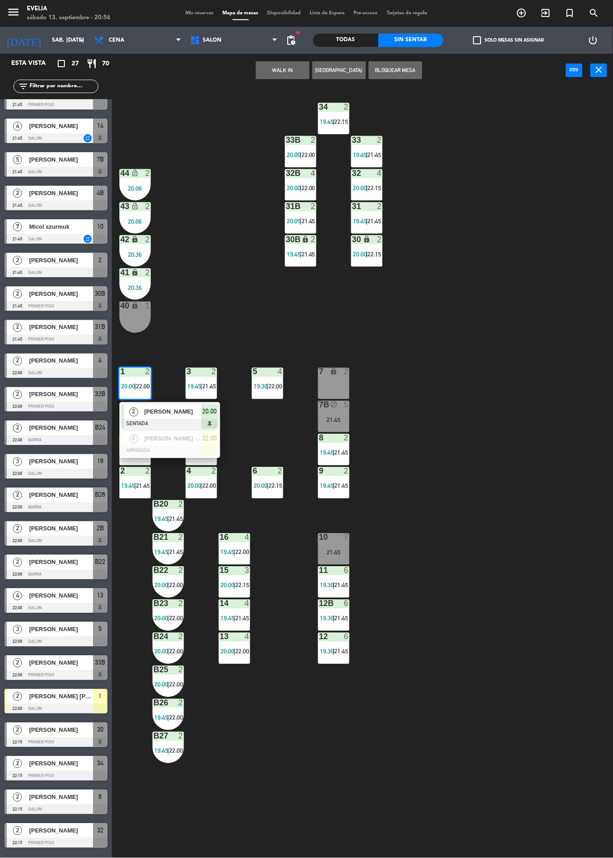
click at [196, 450] on div at bounding box center [170, 451] width 96 height 10
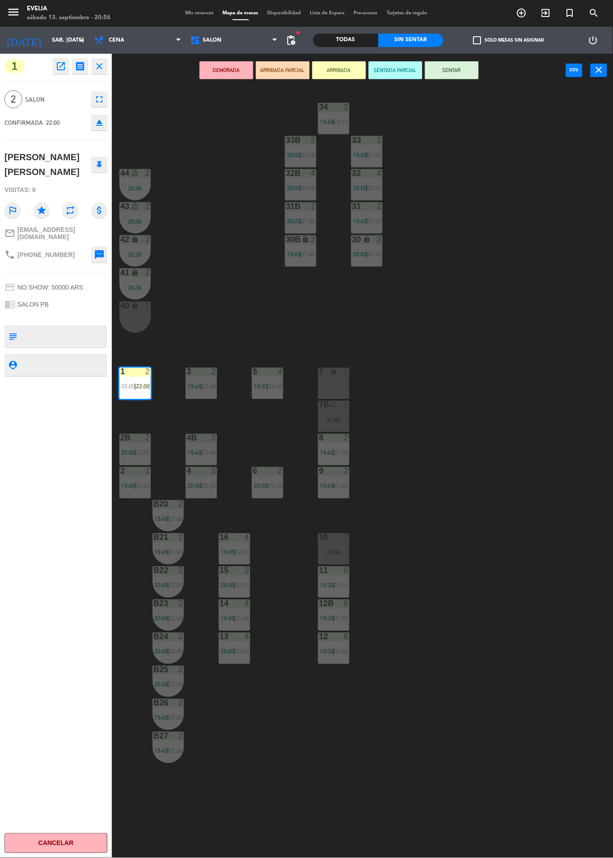
click at [91, 339] on textarea at bounding box center [64, 336] width 86 height 19
click at [86, 330] on textarea at bounding box center [64, 336] width 86 height 19
type textarea "Bajito [PERSON_NAME]"
click at [81, 459] on div "1 open_in_new receipt 10:00 PM sáb., [DATE] 2 personas [PERSON_NAME] [PERSON_NA…" at bounding box center [56, 456] width 112 height 805
click at [496, 340] on div "34 2 19:45 | 22:15 33B 2 20:00 | 22:00 33 2 19:45 | 21:45 44 lock_open 2 20:06 …" at bounding box center [365, 472] width 495 height 771
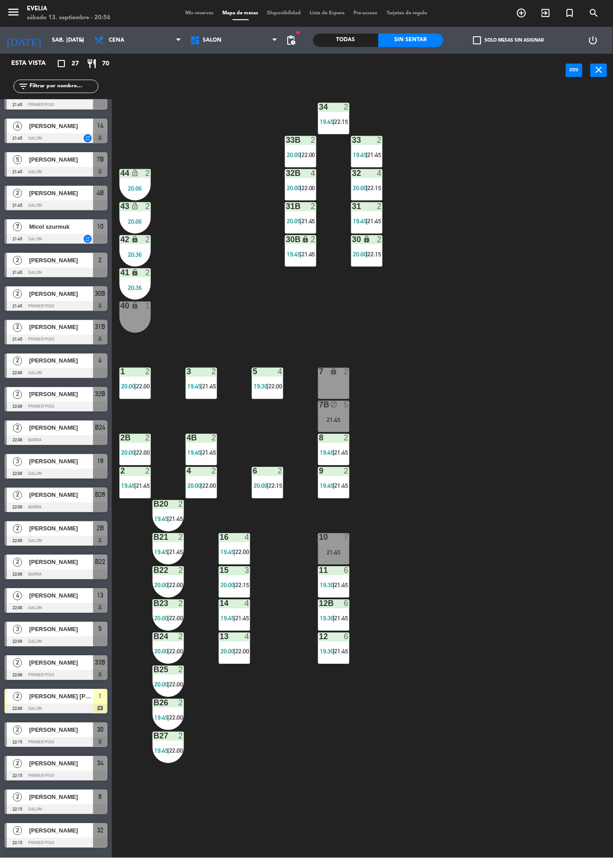
click at [150, 374] on div "2" at bounding box center [148, 372] width 5 height 8
click at [546, 289] on div "34 2 19:45 | 22:15 33B 2 20:00 | 22:00 33 2 19:45 | 21:45 44 lock_open 2 20:06 …" at bounding box center [365, 472] width 495 height 771
click at [502, 42] on label "check_box_outline_blank Solo mesas sin asignar" at bounding box center [509, 40] width 71 height 8
click at [509, 40] on input "check_box_outline_blank Solo mesas sin asignar" at bounding box center [509, 40] width 0 height 0
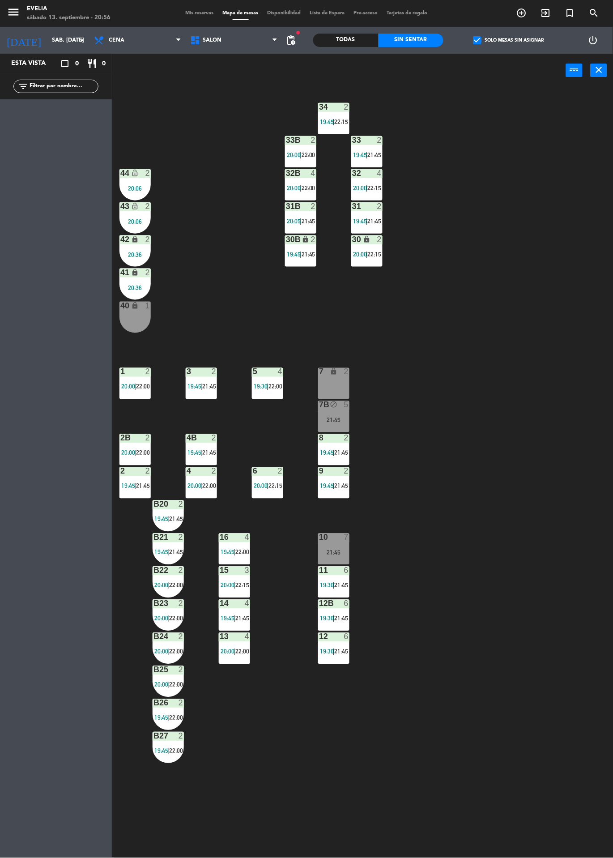
scroll to position [0, 0]
click at [338, 412] on div "7B block 5 21:45" at bounding box center [333, 416] width 31 height 31
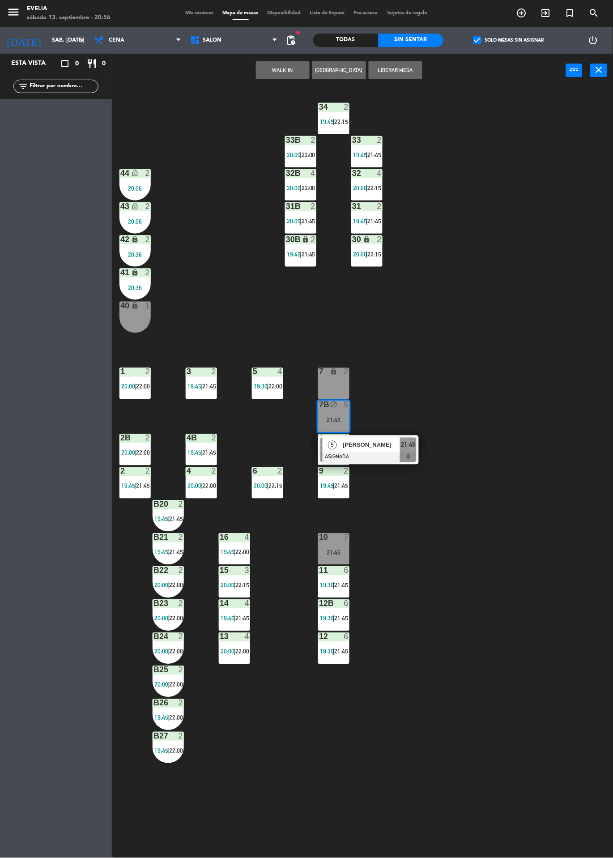
click at [331, 377] on div "7 lock 2" at bounding box center [333, 383] width 31 height 31
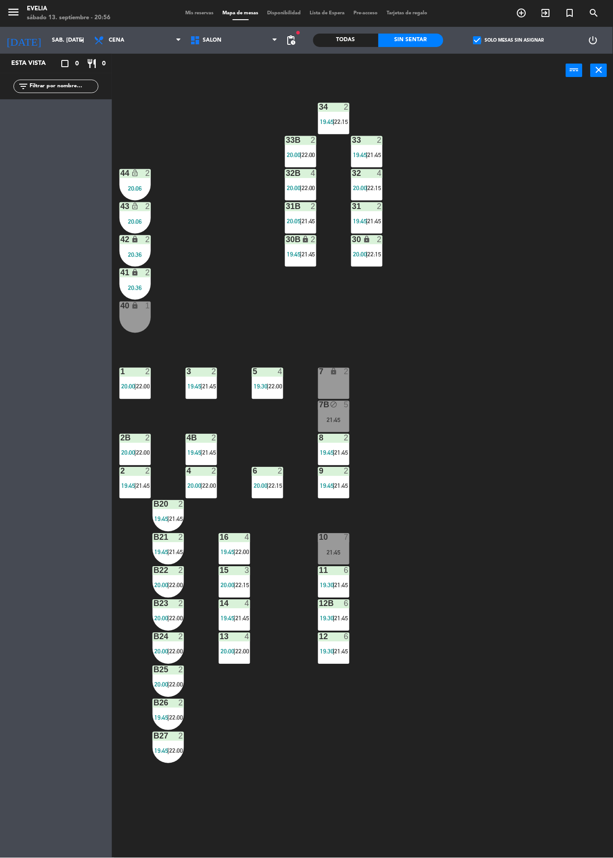
click at [441, 338] on div "34 2 19:45 | 22:15 33B 2 20:00 | 22:00 33 2 19:45 | 21:45 44 lock_open 2 20:06 …" at bounding box center [365, 472] width 495 height 771
click at [331, 377] on div "7 lock 2" at bounding box center [333, 372] width 31 height 9
click at [329, 408] on div "block" at bounding box center [334, 405] width 15 height 9
click at [463, 197] on div "34 2 19:45 | 22:15 33B 2 20:00 | 22:00 33 2 19:45 | 21:45 44 lock_open 2 20:06 …" at bounding box center [365, 472] width 495 height 771
click at [520, 41] on label "check_box Solo mesas sin asignar" at bounding box center [509, 40] width 71 height 8
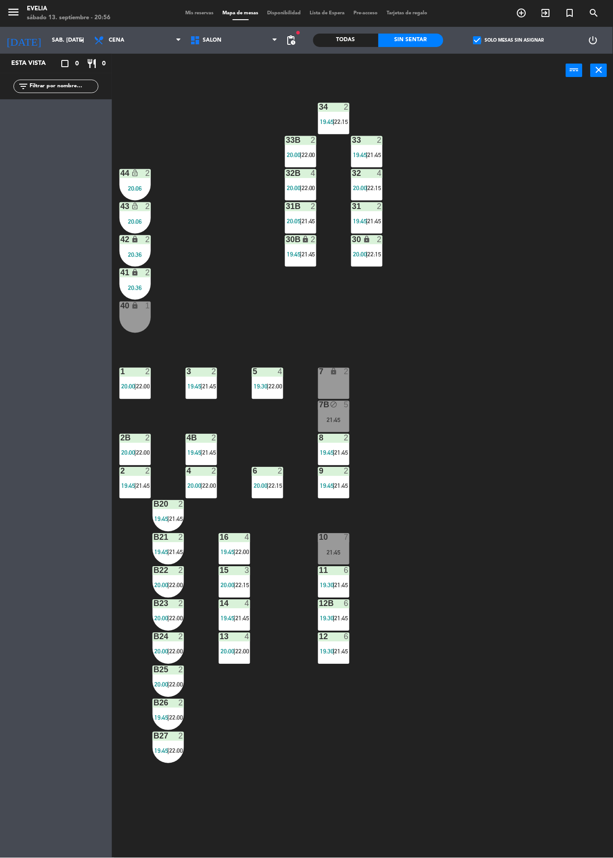
click at [509, 40] on input "check_box Solo mesas sin asignar" at bounding box center [509, 40] width 0 height 0
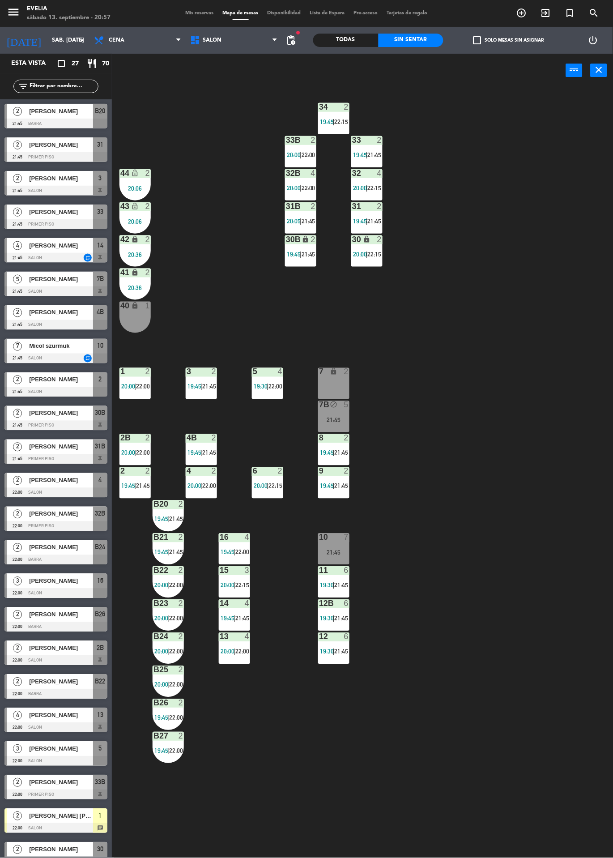
click at [547, 14] on icon "exit_to_app" at bounding box center [546, 13] width 11 height 11
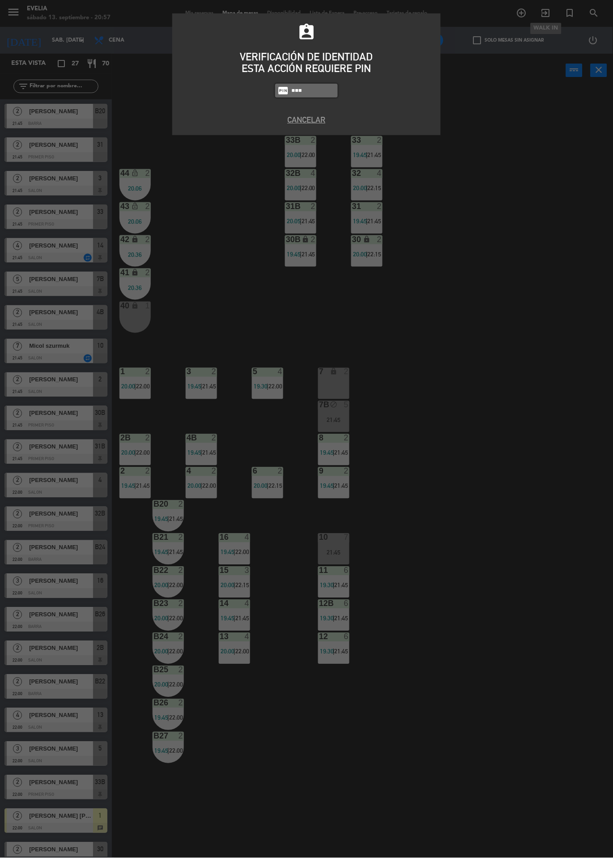
type input "6389"
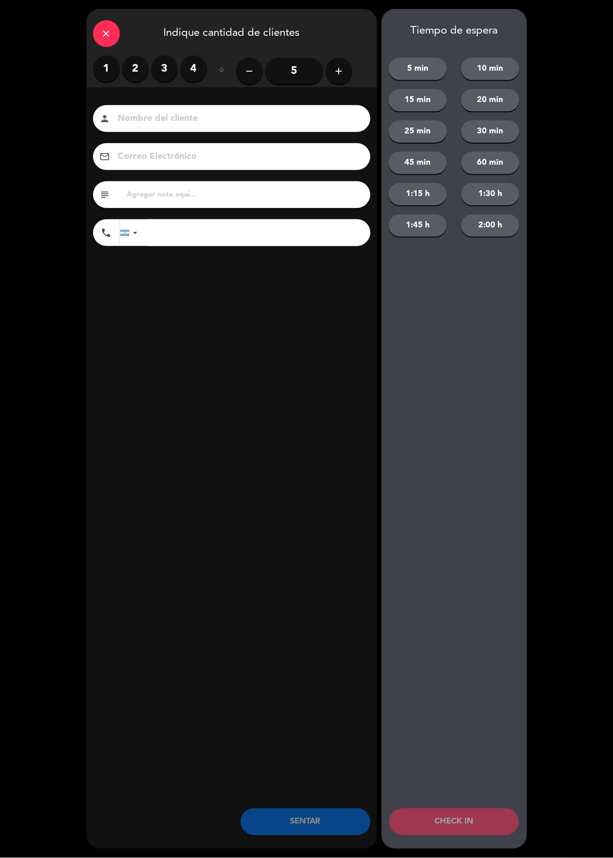
click at [197, 57] on label "4" at bounding box center [193, 69] width 27 height 27
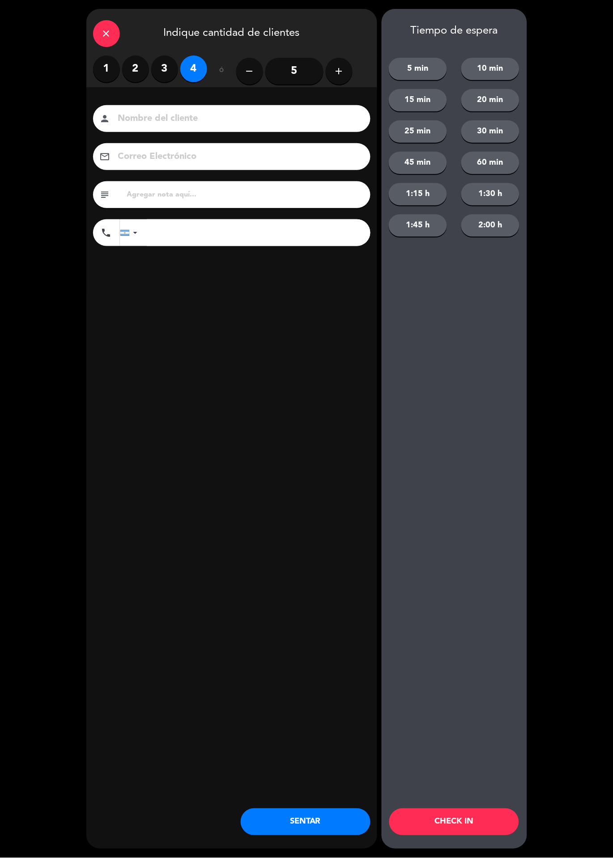
click at [482, 825] on button "CHECK IN" at bounding box center [455, 822] width 130 height 27
